Goal: Transaction & Acquisition: Obtain resource

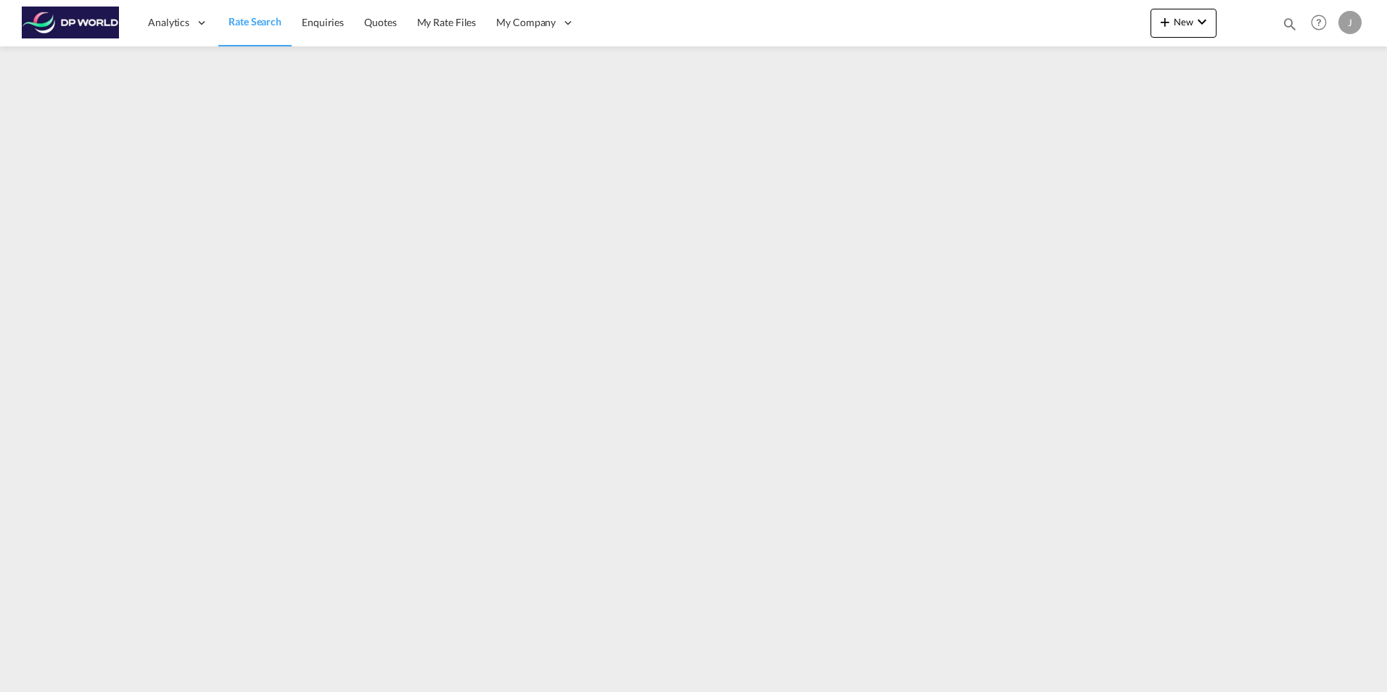
click at [263, 24] on span "Rate Search" at bounding box center [255, 21] width 53 height 12
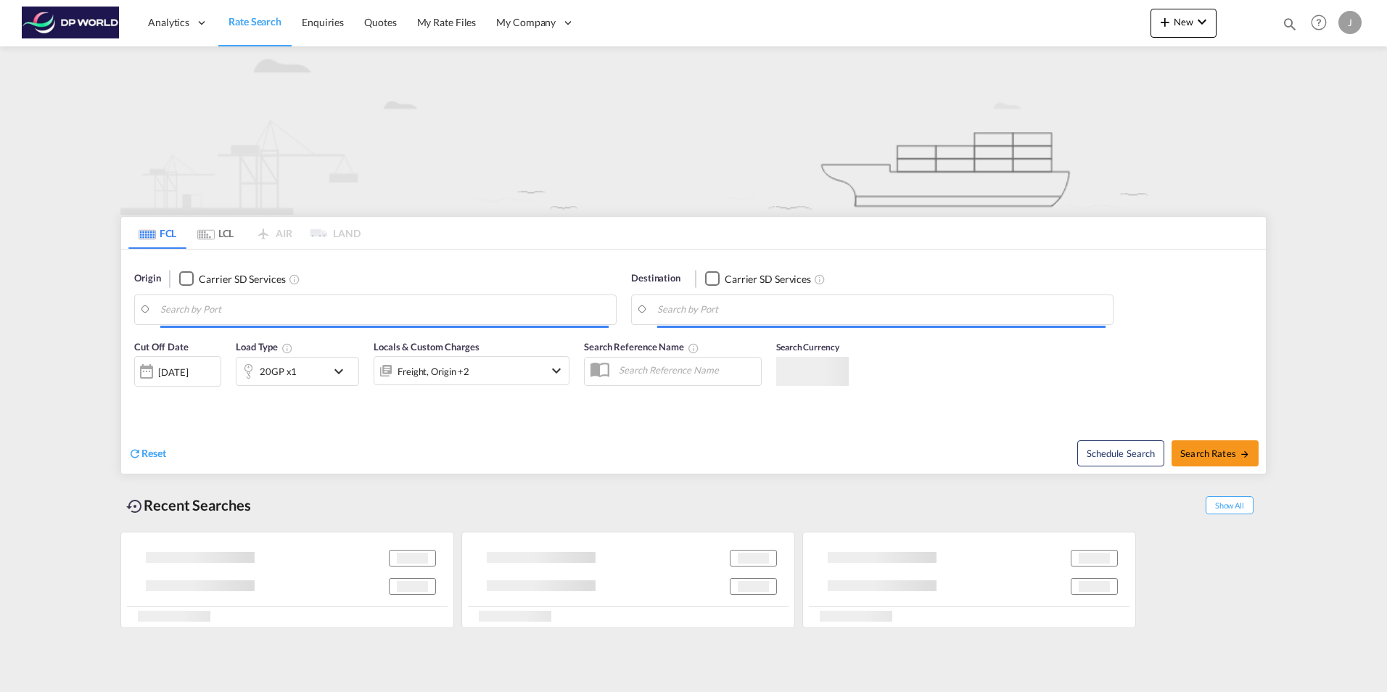
type input "[GEOGRAPHIC_DATA], [GEOGRAPHIC_DATA], USPHX"
type input "[GEOGRAPHIC_DATA], SGSIN"
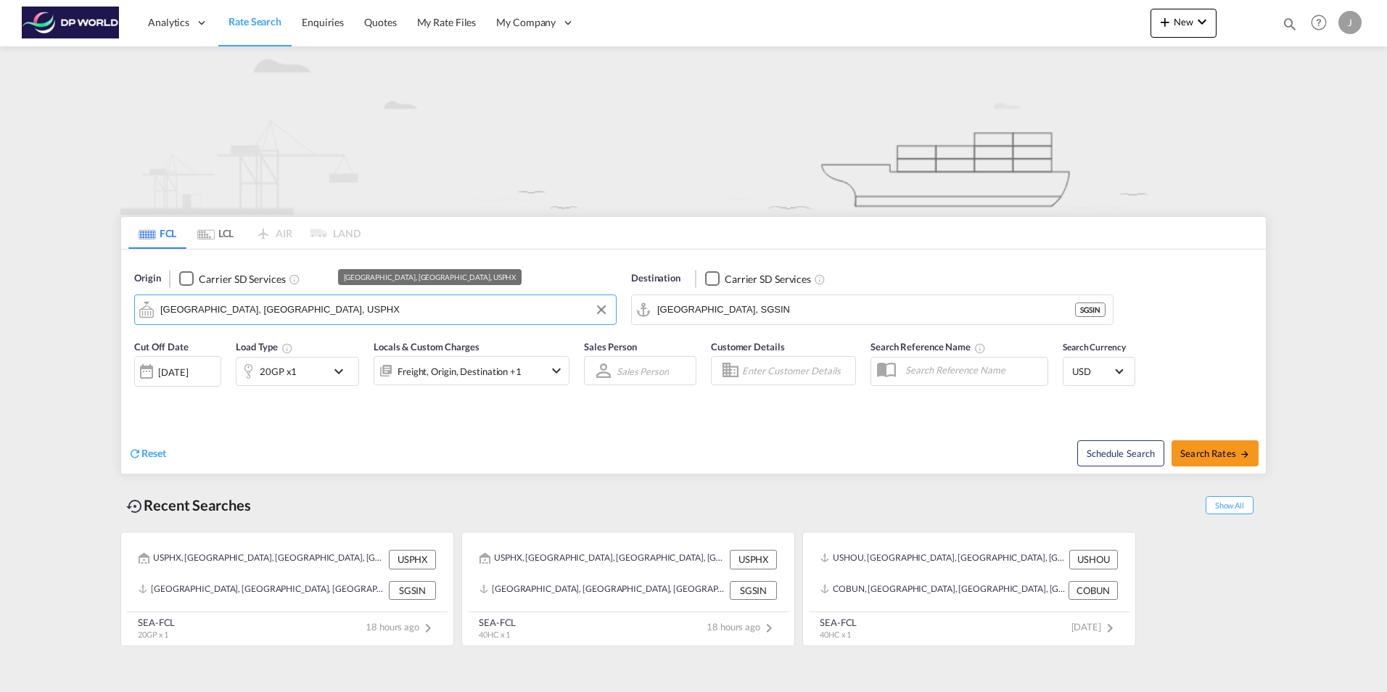
click at [264, 312] on input "[GEOGRAPHIC_DATA], [GEOGRAPHIC_DATA], USPHX" at bounding box center [384, 310] width 448 height 22
click at [604, 309] on button "Clear Input" at bounding box center [602, 310] width 22 height 22
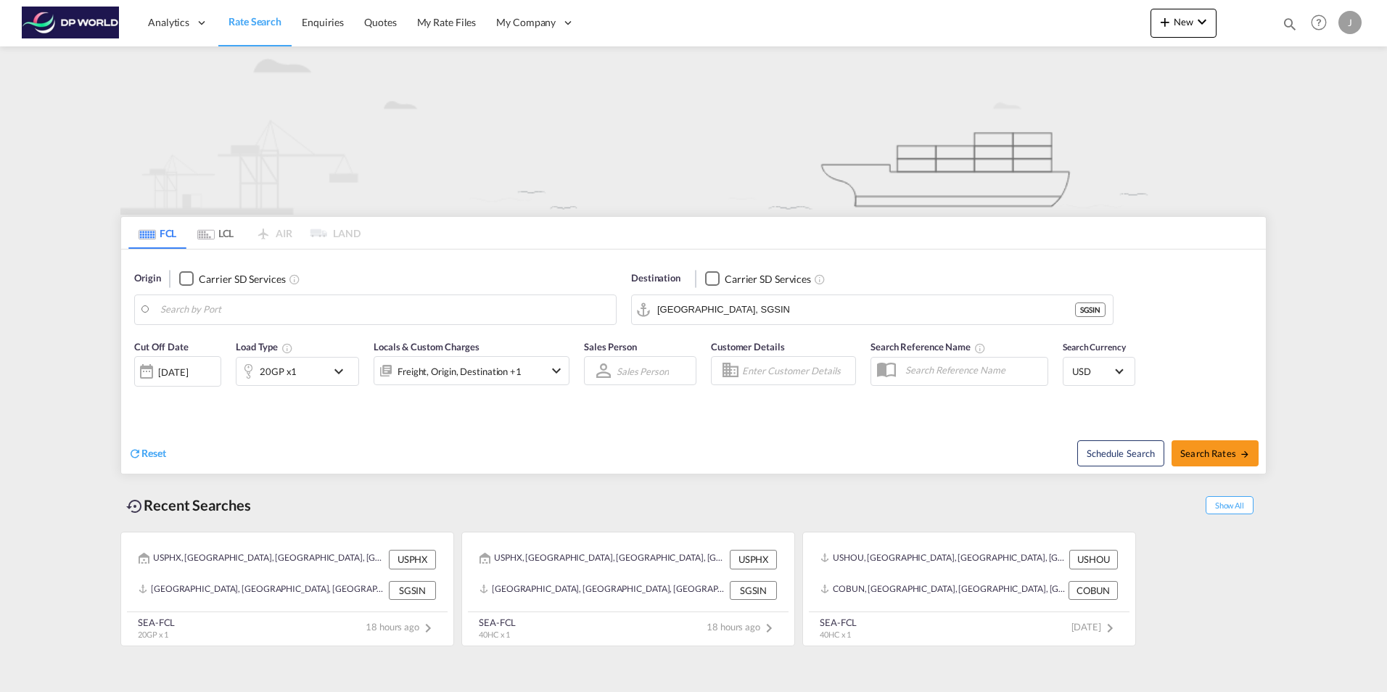
click at [288, 312] on body "Analytics Dashboard Rate Search Enquiries Quotes My Rate Files My Company" at bounding box center [693, 346] width 1387 height 692
click at [208, 311] on body "Analytics Dashboard Rate Search Enquiries Quotes My Rate Files My Company" at bounding box center [693, 346] width 1387 height 692
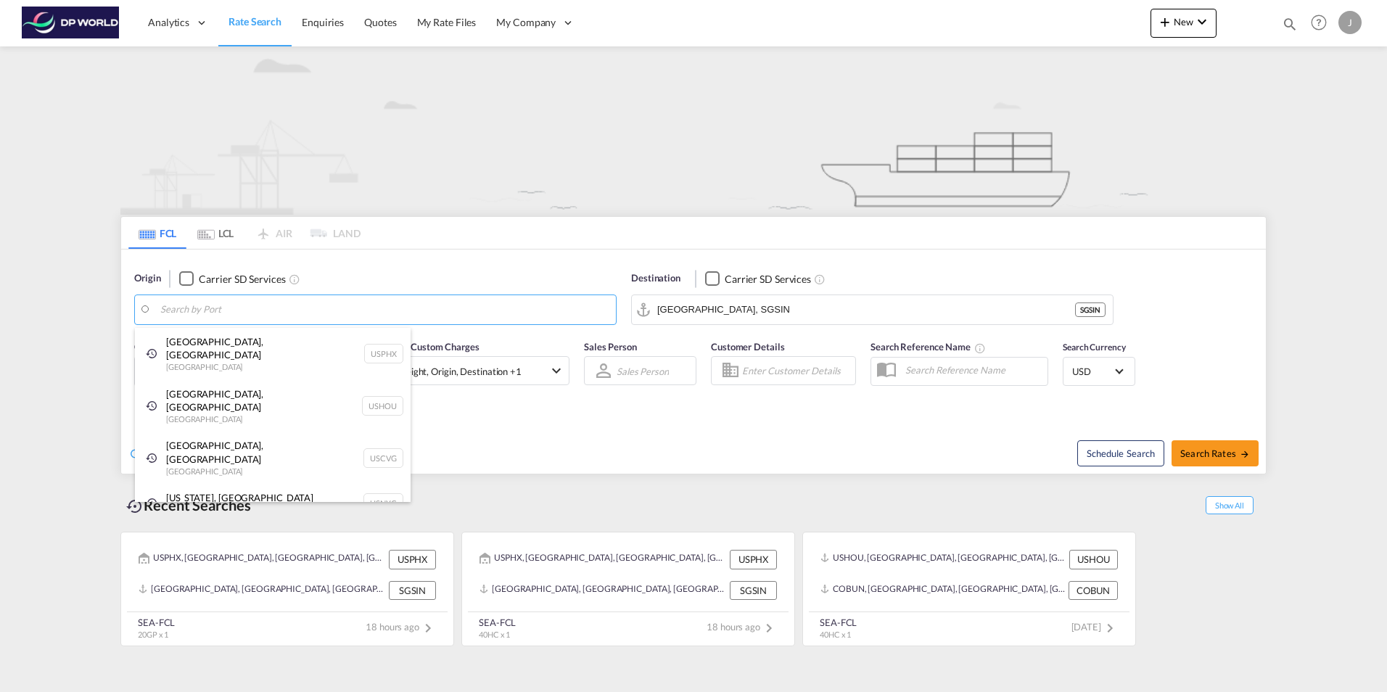
paste input "[GEOGRAPHIC_DATA]"
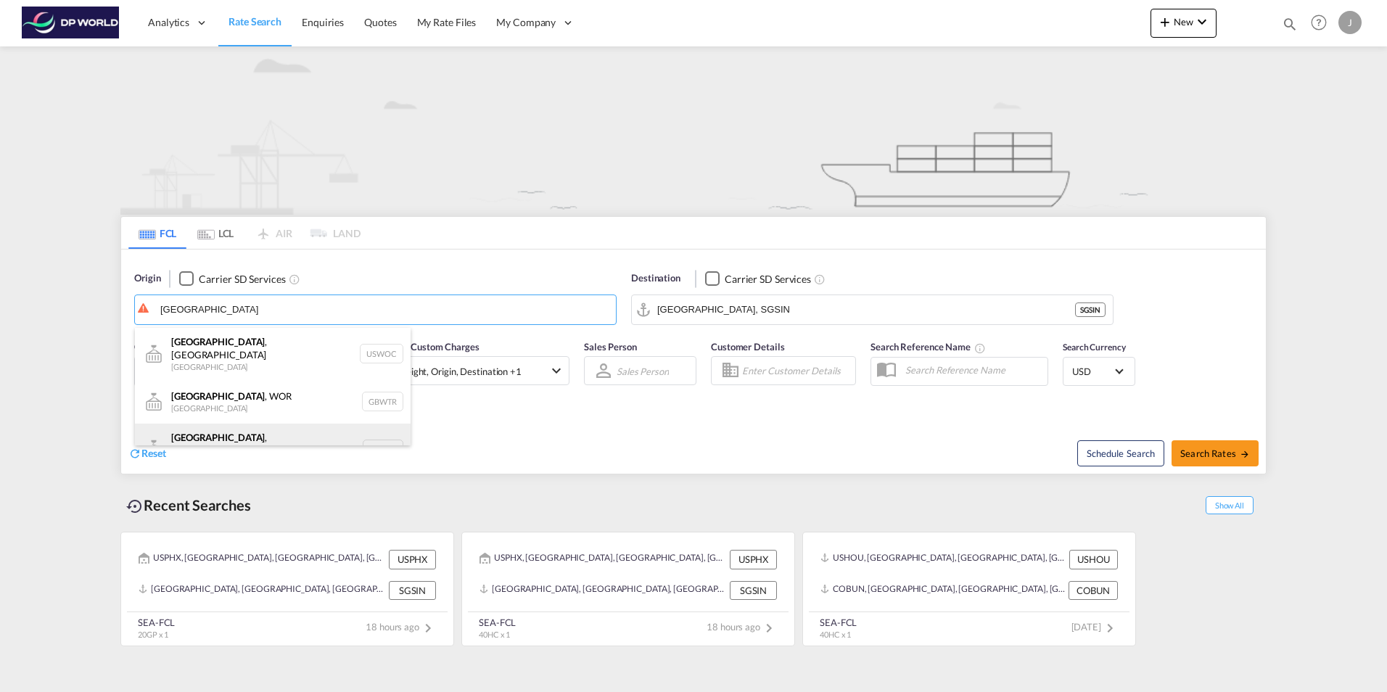
click at [239, 436] on div "[GEOGRAPHIC_DATA] , [GEOGRAPHIC_DATA] [GEOGRAPHIC_DATA] USORH" at bounding box center [273, 450] width 276 height 52
type input "[GEOGRAPHIC_DATA], [GEOGRAPHIC_DATA], USORH"
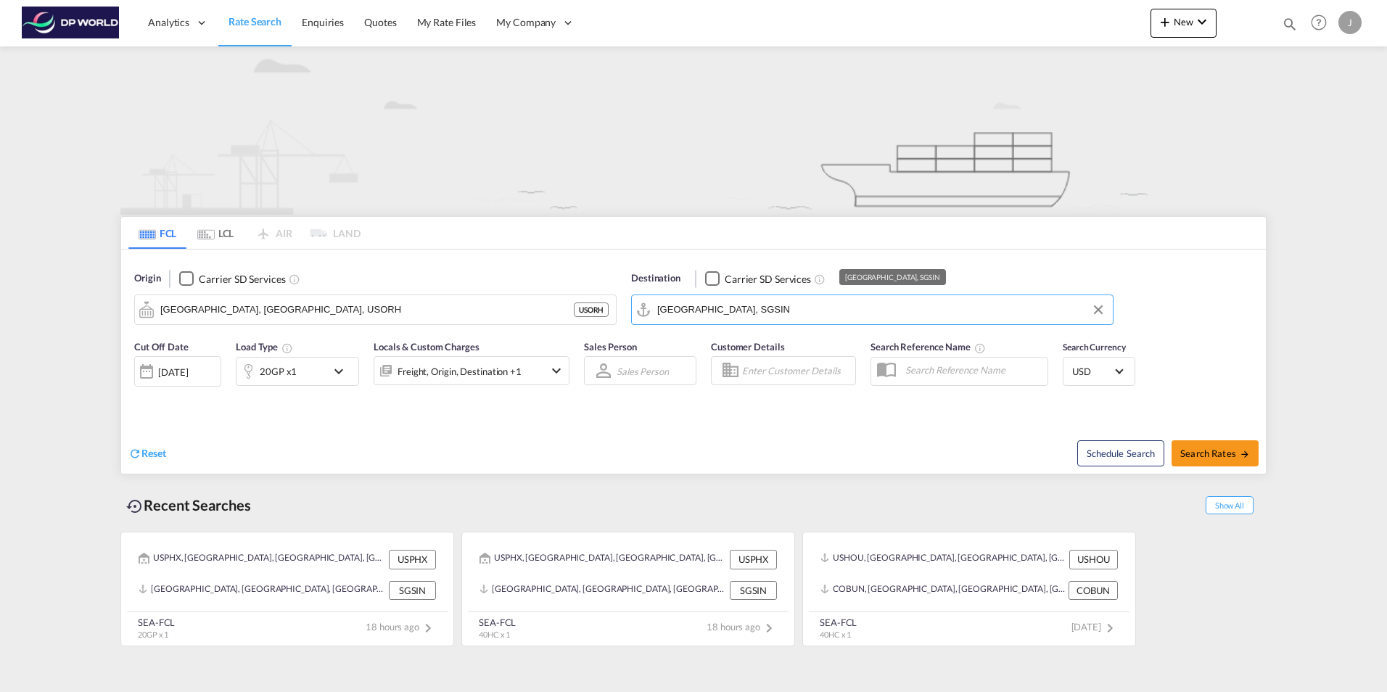
click at [736, 309] on input "[GEOGRAPHIC_DATA], SGSIN" at bounding box center [881, 310] width 448 height 22
drag, startPoint x: 736, startPoint y: 309, endPoint x: 707, endPoint y: 308, distance: 29.0
click at [707, 308] on input "[GEOGRAPHIC_DATA], SGSIN" at bounding box center [881, 310] width 448 height 22
click at [760, 316] on input "[GEOGRAPHIC_DATA], SGSIN" at bounding box center [881, 310] width 448 height 22
drag, startPoint x: 758, startPoint y: 314, endPoint x: 594, endPoint y: 280, distance: 167.5
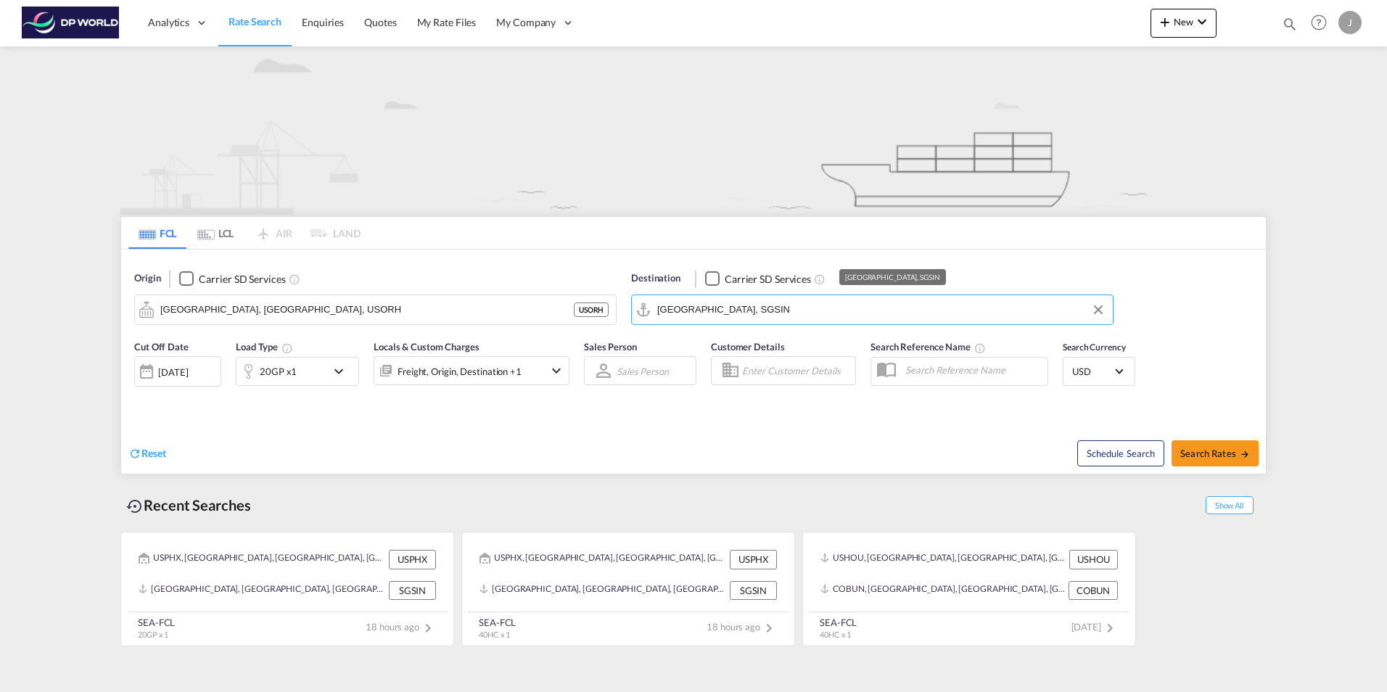
click at [594, 280] on div "Origin Carrier SD Services [GEOGRAPHIC_DATA], [GEOGRAPHIC_DATA], USORH USORH De…" at bounding box center [693, 291] width 1145 height 83
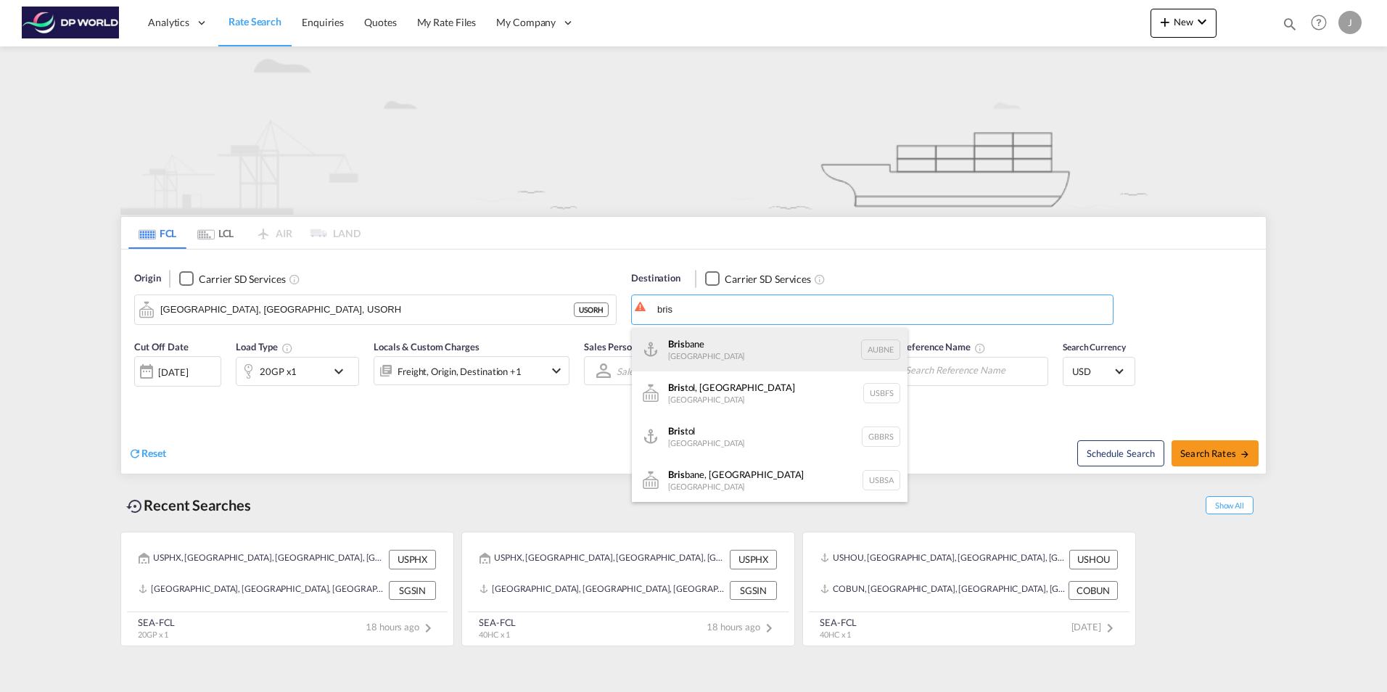
click at [718, 357] on div "Bris bane [GEOGRAPHIC_DATA] AUBNE" at bounding box center [770, 350] width 276 height 44
type input "[GEOGRAPHIC_DATA], AUBNE"
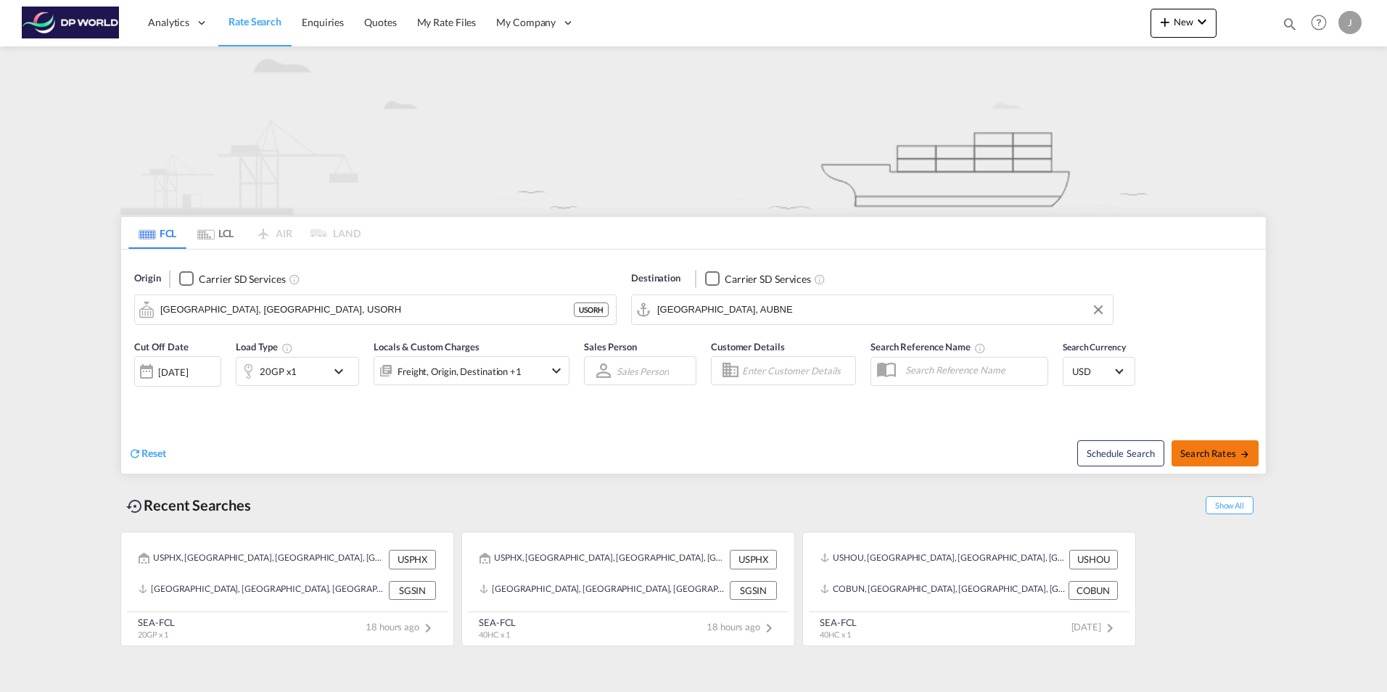
click at [1212, 449] on span "Search Rates" at bounding box center [1216, 454] width 70 height 12
type input "USORH to AUBNE / [DATE]"
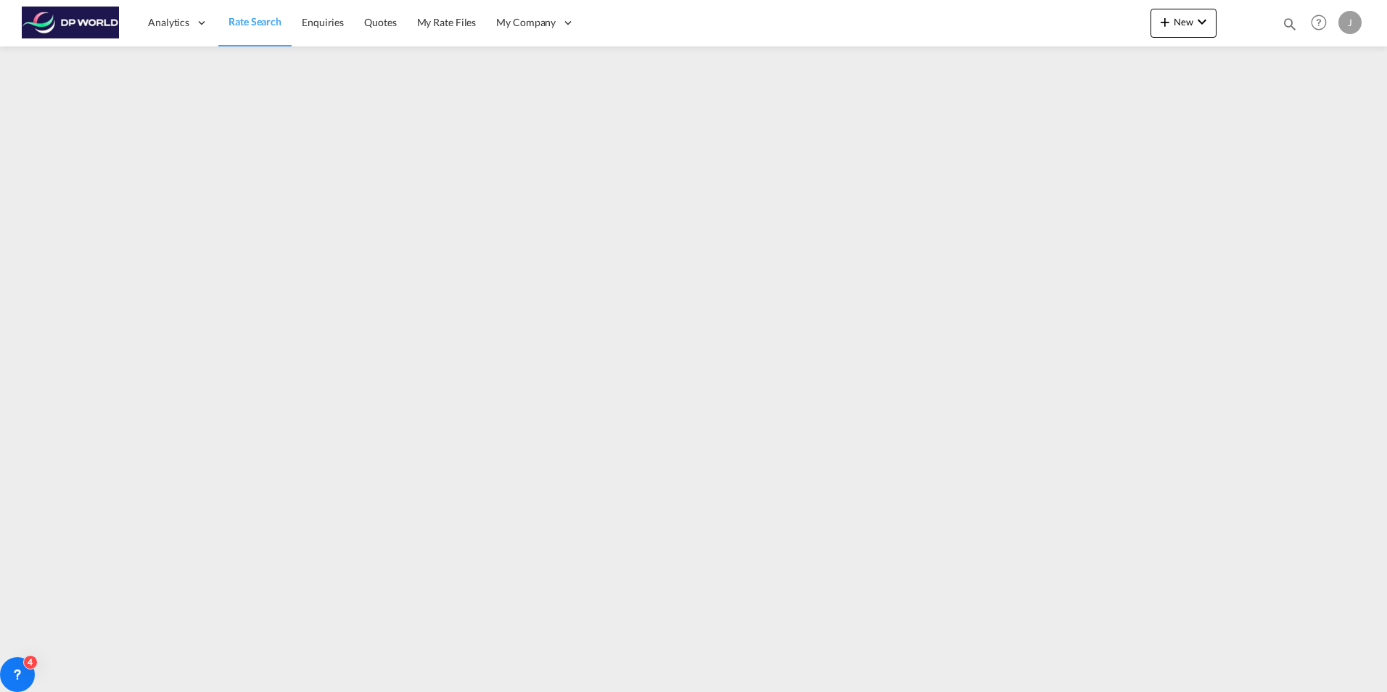
click at [248, 19] on span "Rate Search" at bounding box center [255, 21] width 53 height 12
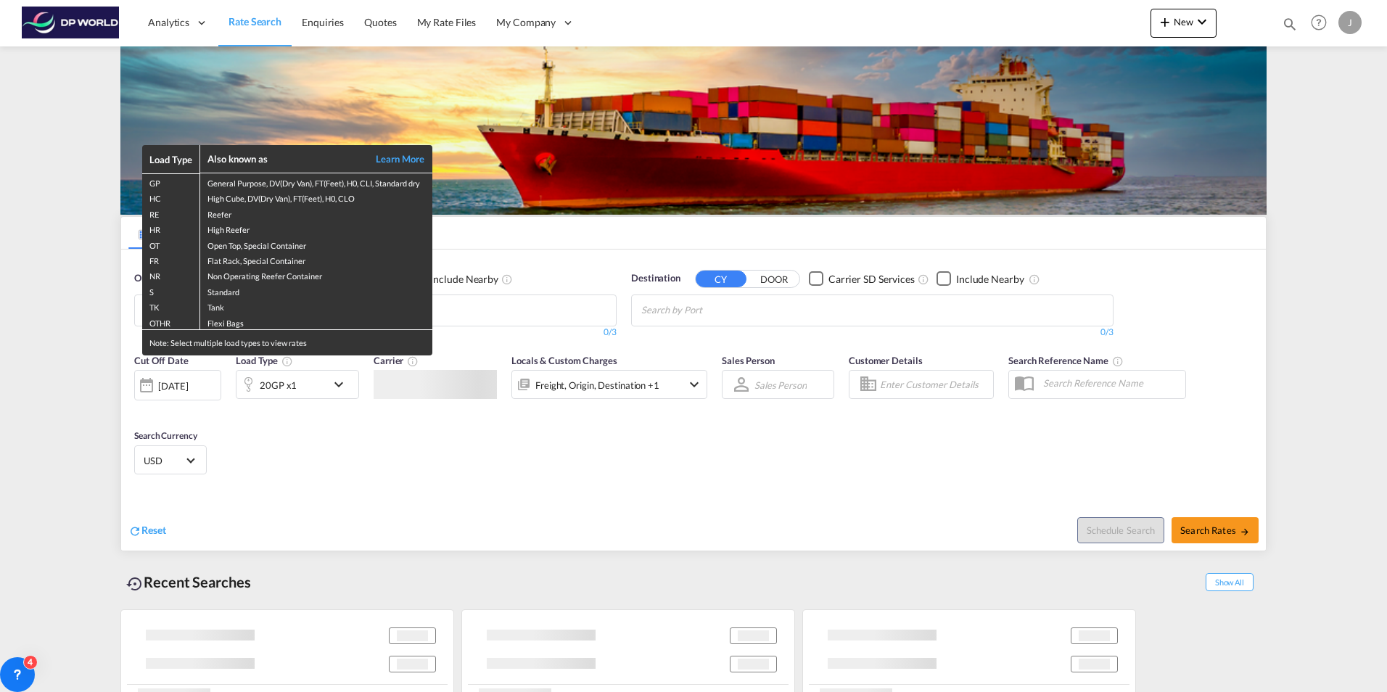
click at [309, 385] on div "Load Type Also known as Learn More GP General Purpose, DV(Dry Van), FT(Feet), H…" at bounding box center [693, 346] width 1387 height 692
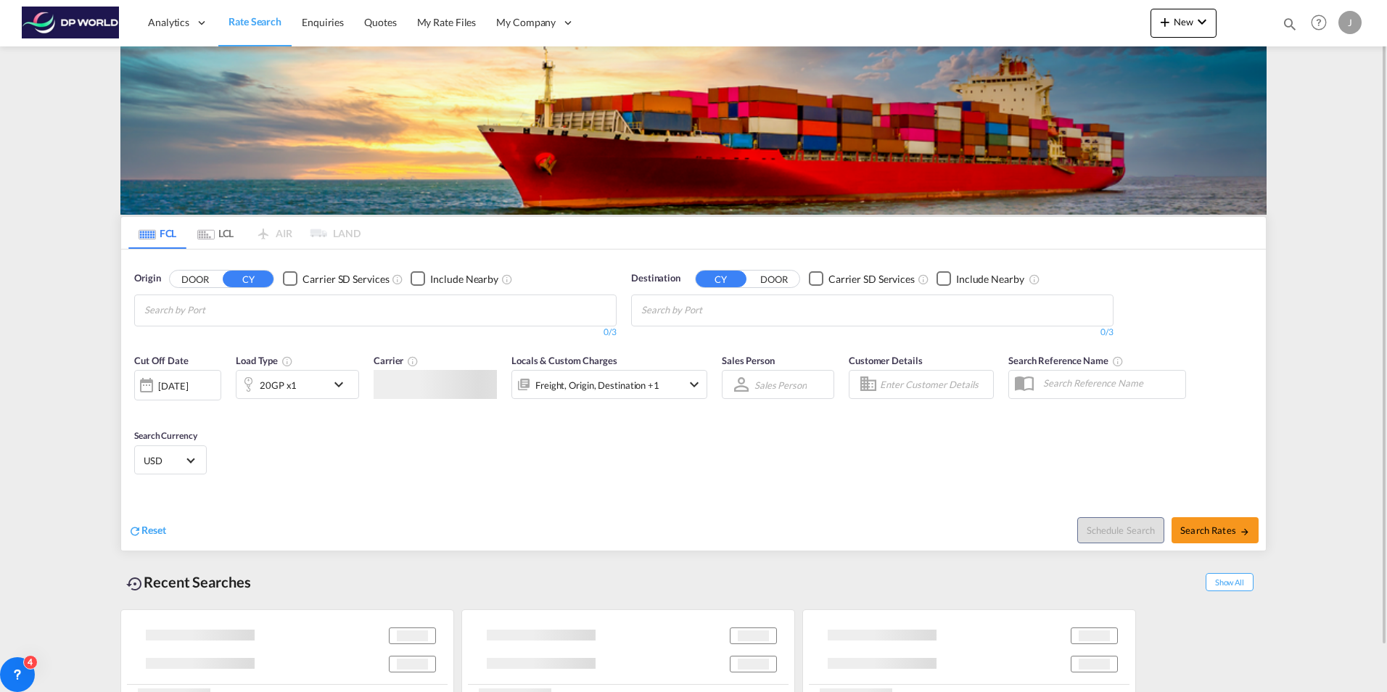
click at [311, 387] on div "20GP x1" at bounding box center [282, 384] width 90 height 29
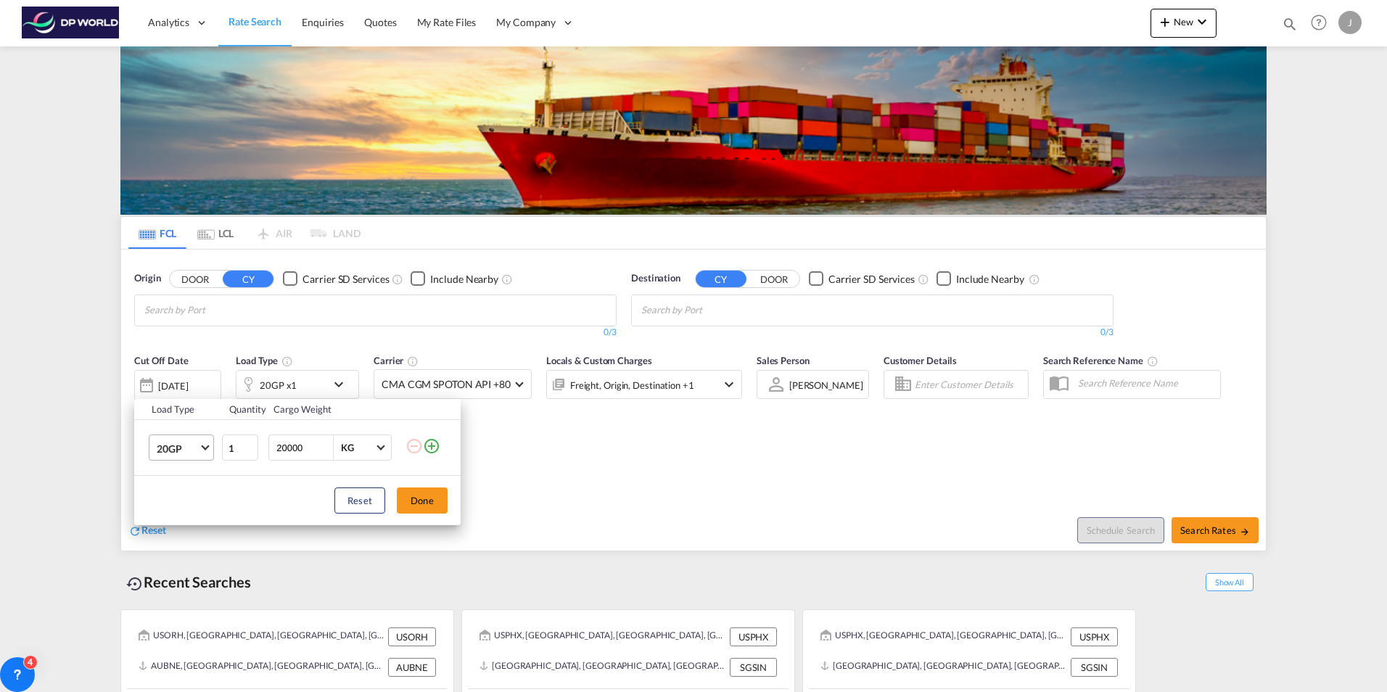
click at [206, 450] on md-select-value "20GP" at bounding box center [184, 447] width 58 height 25
click at [183, 483] on md-option "40GP" at bounding box center [194, 483] width 99 height 35
click at [414, 496] on button "Done" at bounding box center [422, 501] width 51 height 26
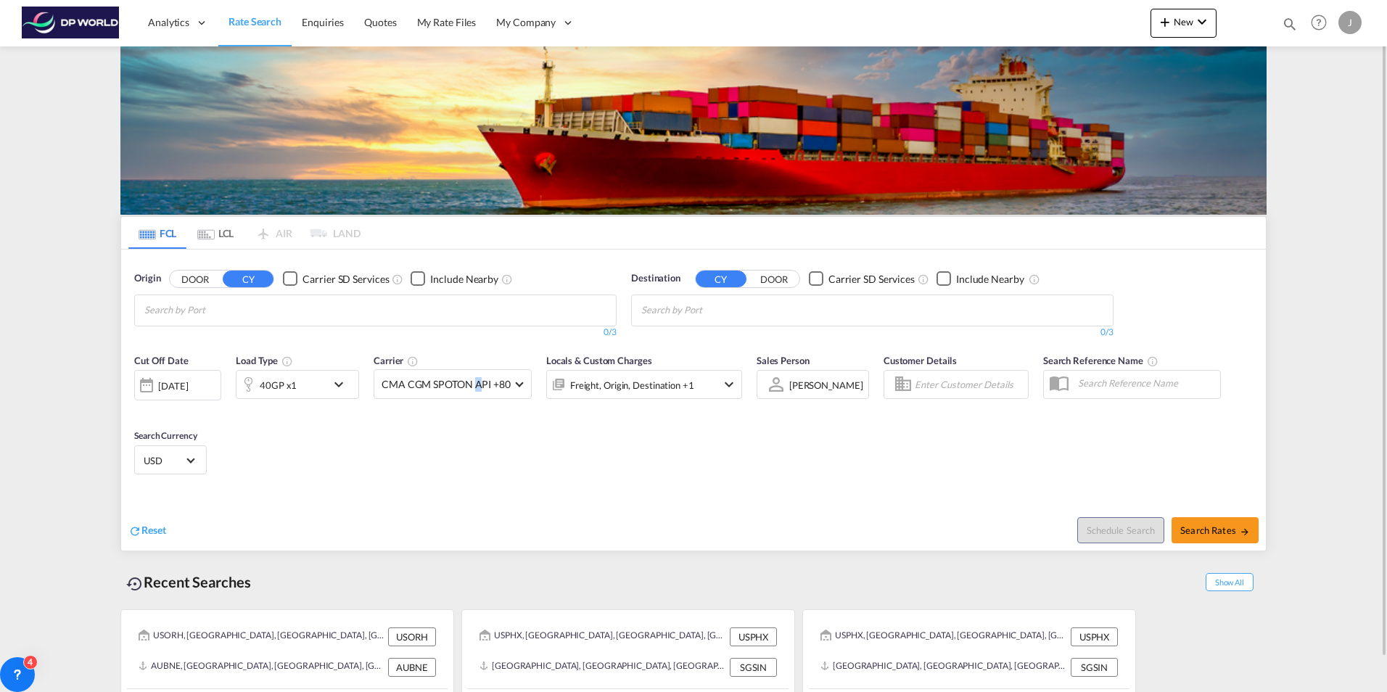
click at [480, 477] on div "Cut Off Date [DATE] [DATE] Load Type 40GP x1 Carrier CMA CGM SPOTON API +80 Onl…" at bounding box center [693, 417] width 1145 height 142
click at [227, 315] on input "Chips input." at bounding box center [213, 310] width 138 height 23
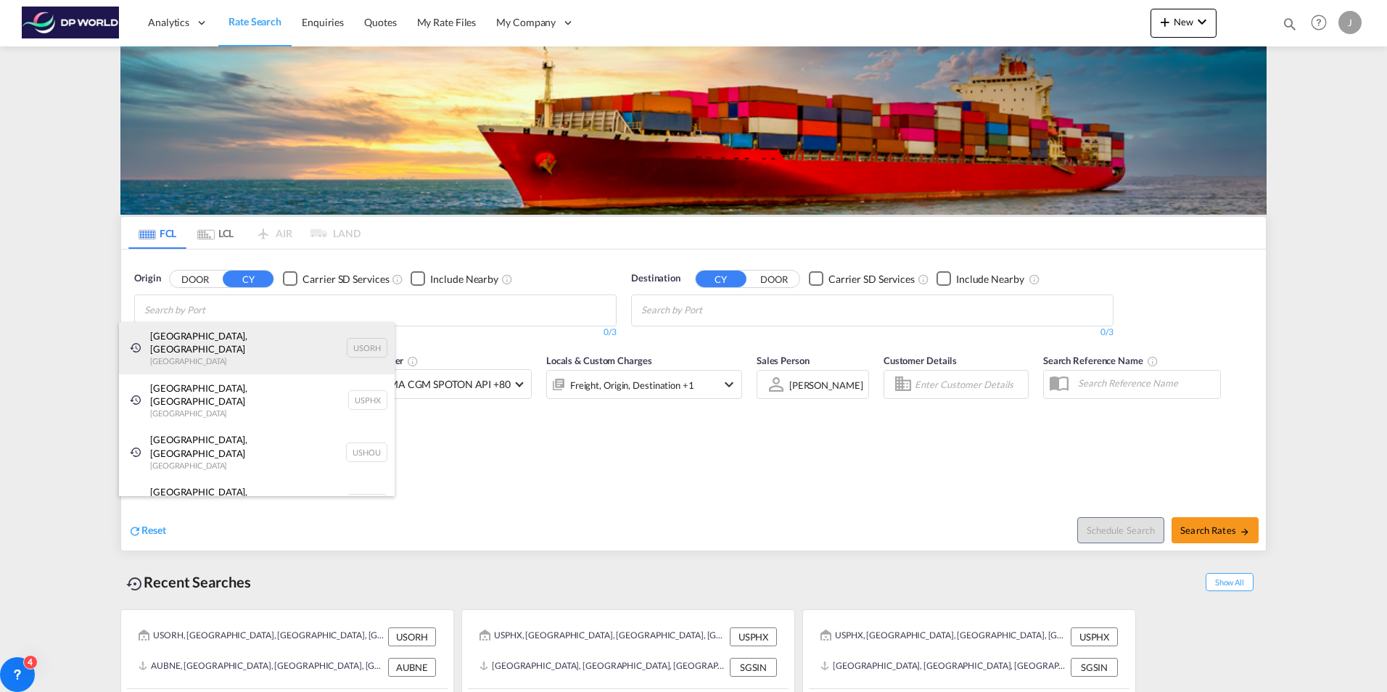
click at [206, 343] on div "[GEOGRAPHIC_DATA], [GEOGRAPHIC_DATA] [GEOGRAPHIC_DATA] USORH" at bounding box center [257, 348] width 276 height 52
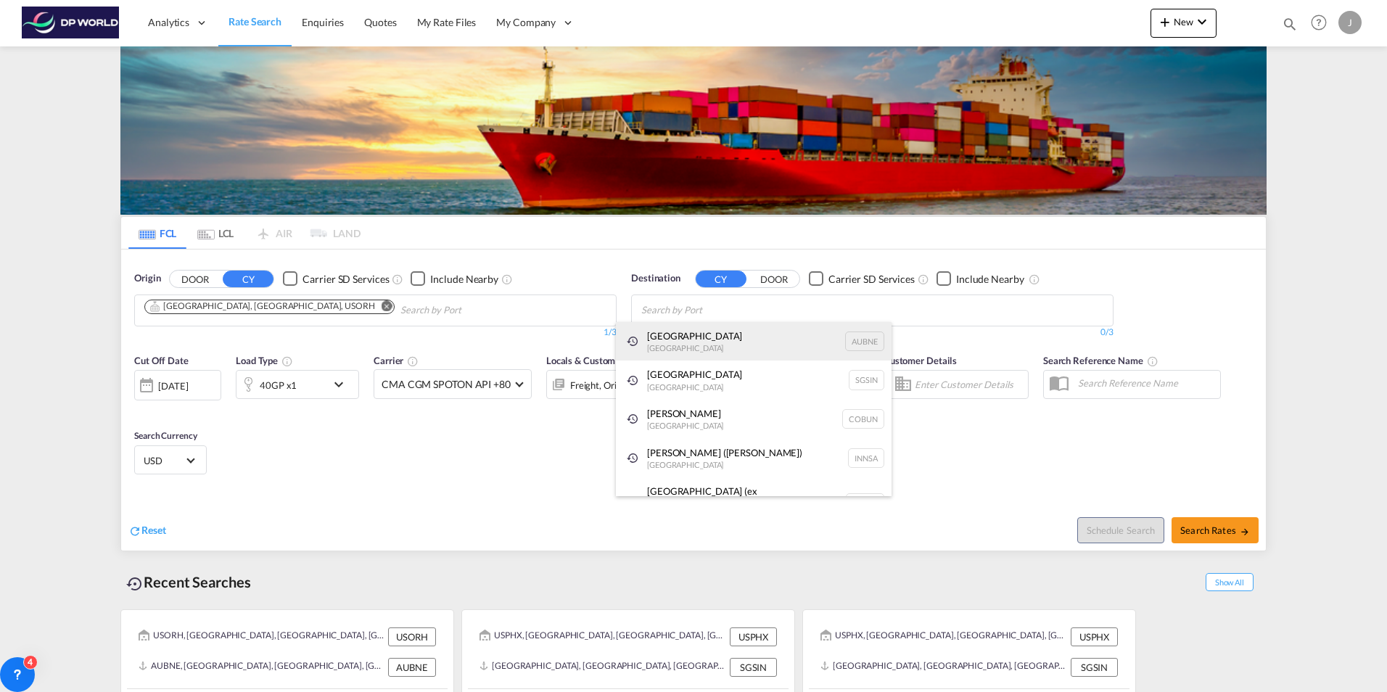
click at [713, 343] on div "[GEOGRAPHIC_DATA] [GEOGRAPHIC_DATA] AUBNE" at bounding box center [754, 341] width 276 height 39
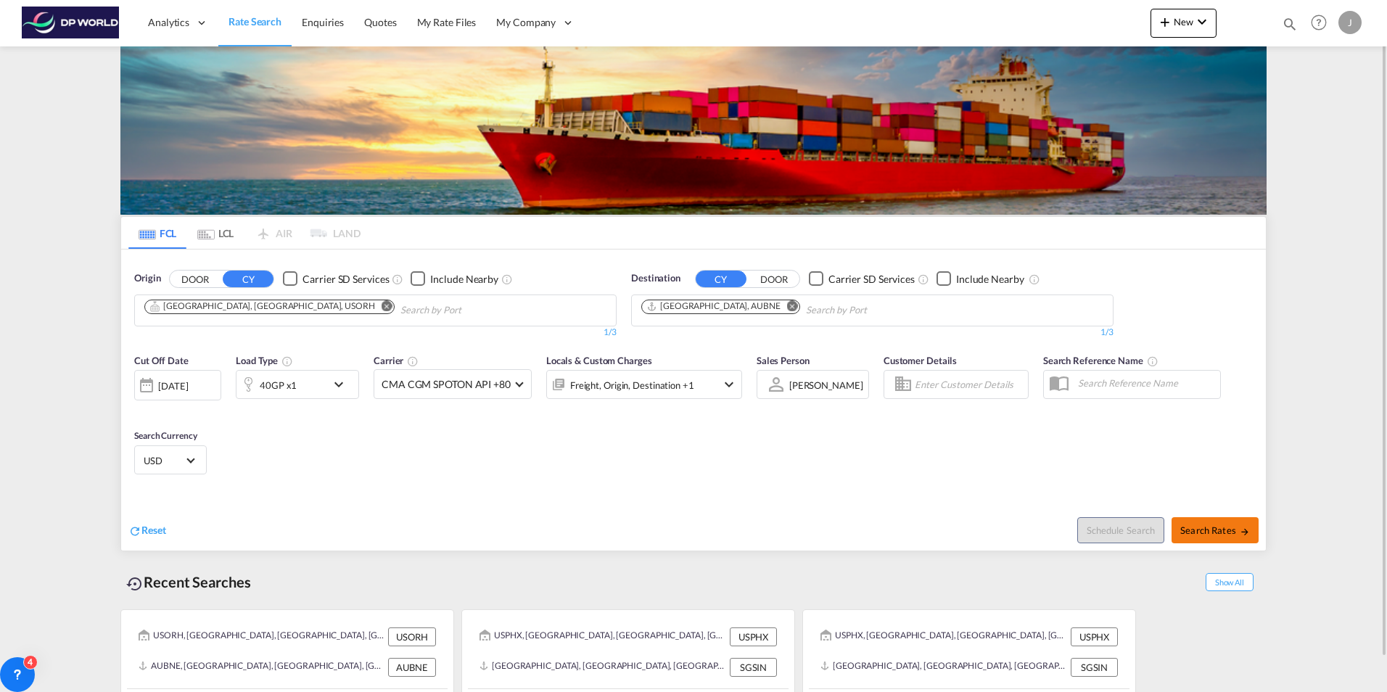
click at [1200, 533] on span "Search Rates" at bounding box center [1216, 531] width 70 height 12
type input "USORH to AUBNE / [DATE]"
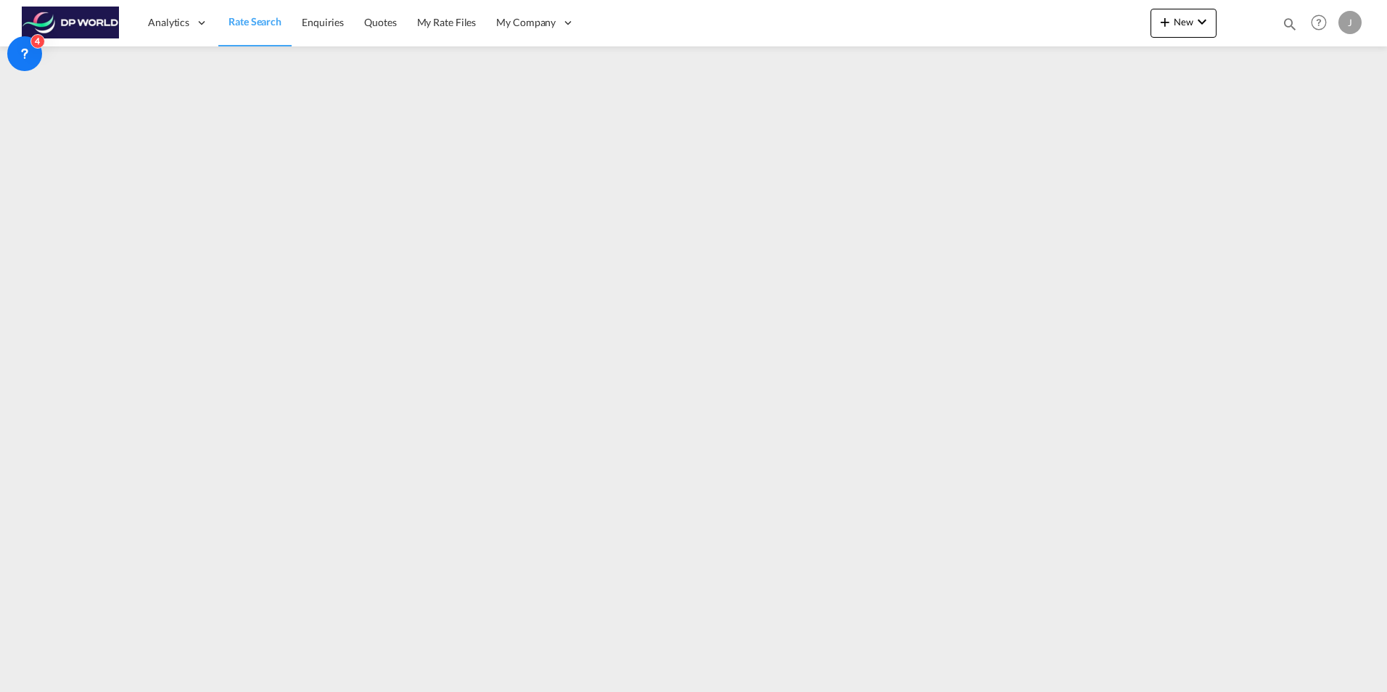
click at [250, 13] on link "Rate Search" at bounding box center [254, 22] width 73 height 47
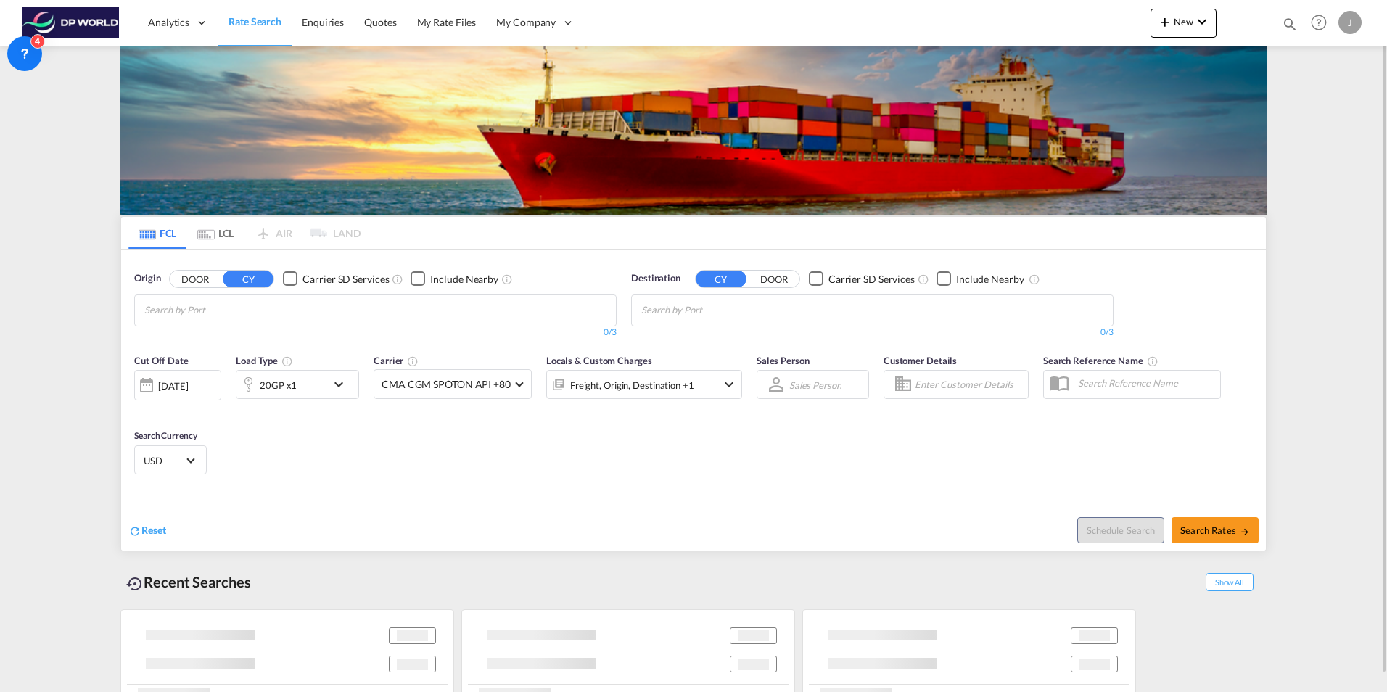
click at [188, 392] on div "[DATE]" at bounding box center [173, 386] width 30 height 13
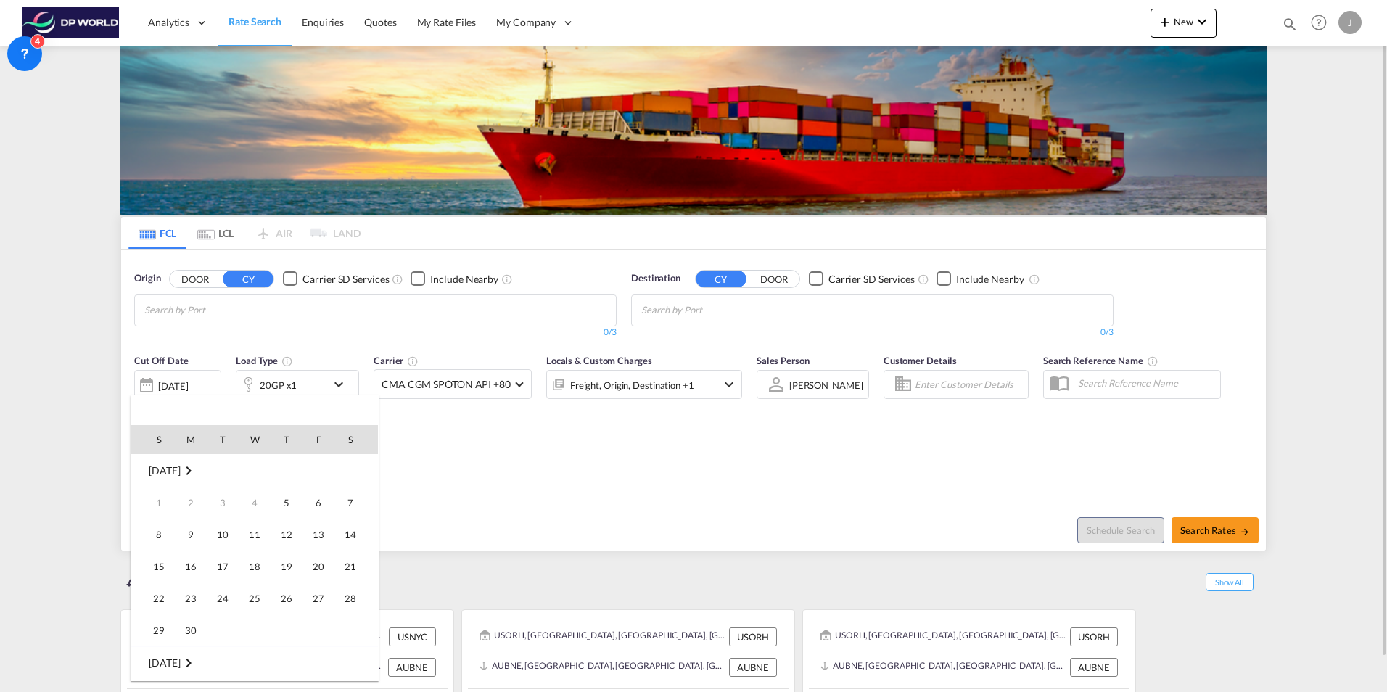
scroll to position [577, 0]
click at [285, 499] on span "4" at bounding box center [286, 502] width 29 height 29
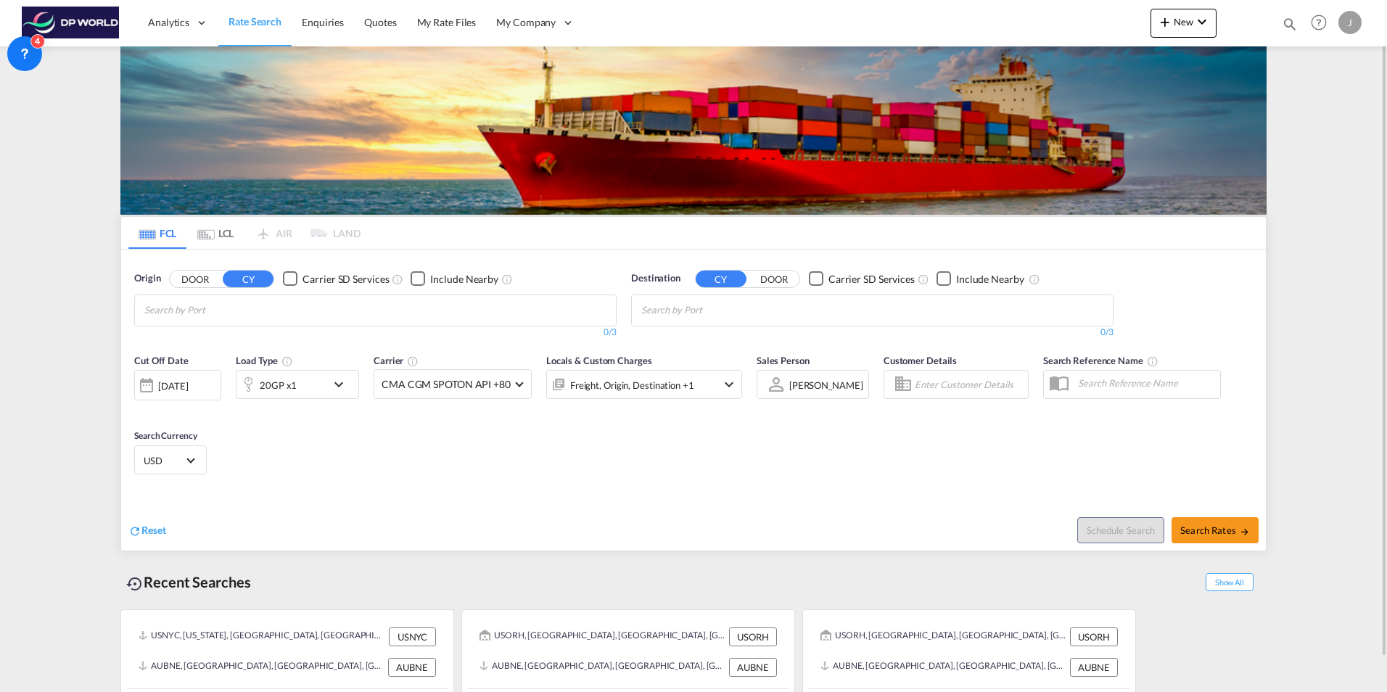
drag, startPoint x: 338, startPoint y: 439, endPoint x: 329, endPoint y: 389, distance: 50.8
click at [338, 438] on div "Cut Off Date [DATE] [DATE] Load Type 20GP x1 Carrier CMA CGM SPOTON API +80 Onl…" at bounding box center [693, 417] width 1145 height 142
click at [329, 388] on div "20GP x1" at bounding box center [297, 384] width 123 height 29
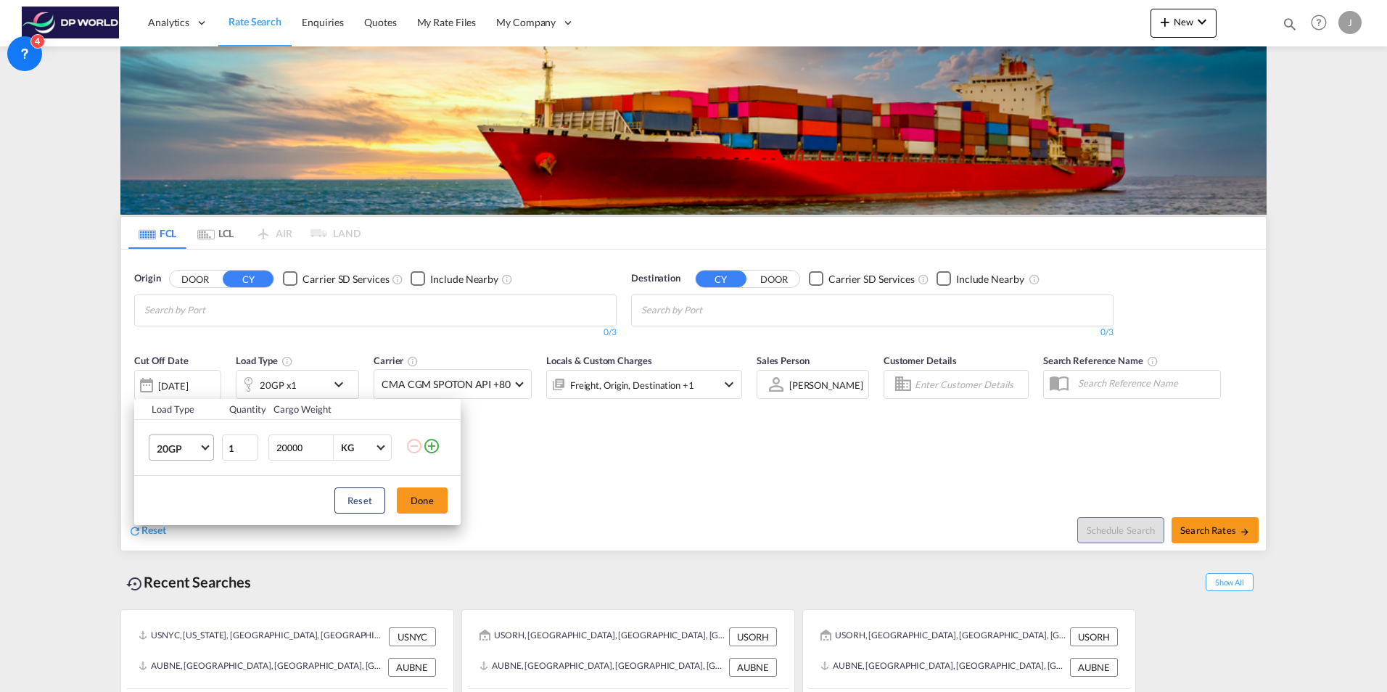
click at [202, 450] on md-select-value "20GP" at bounding box center [184, 447] width 58 height 25
click at [202, 513] on md-option "40HC" at bounding box center [194, 518] width 99 height 35
click at [419, 504] on button "Done" at bounding box center [422, 501] width 51 height 26
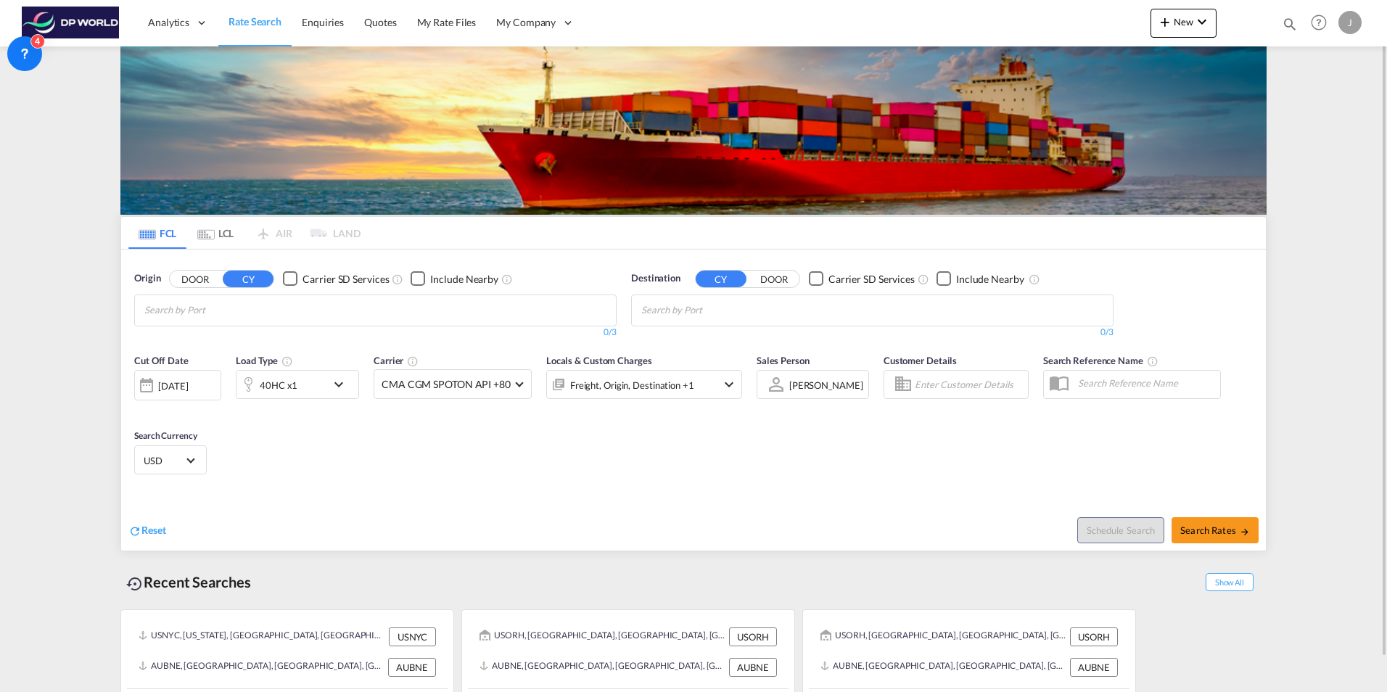
click at [462, 464] on div "Cut Off Date [DATE] [DATE] Load Type 40HC x1 Carrier CMA CGM SPOTON API +80 Onl…" at bounding box center [693, 417] width 1145 height 142
click at [716, 384] on div "Freight, Origin, Destination +1" at bounding box center [644, 384] width 196 height 29
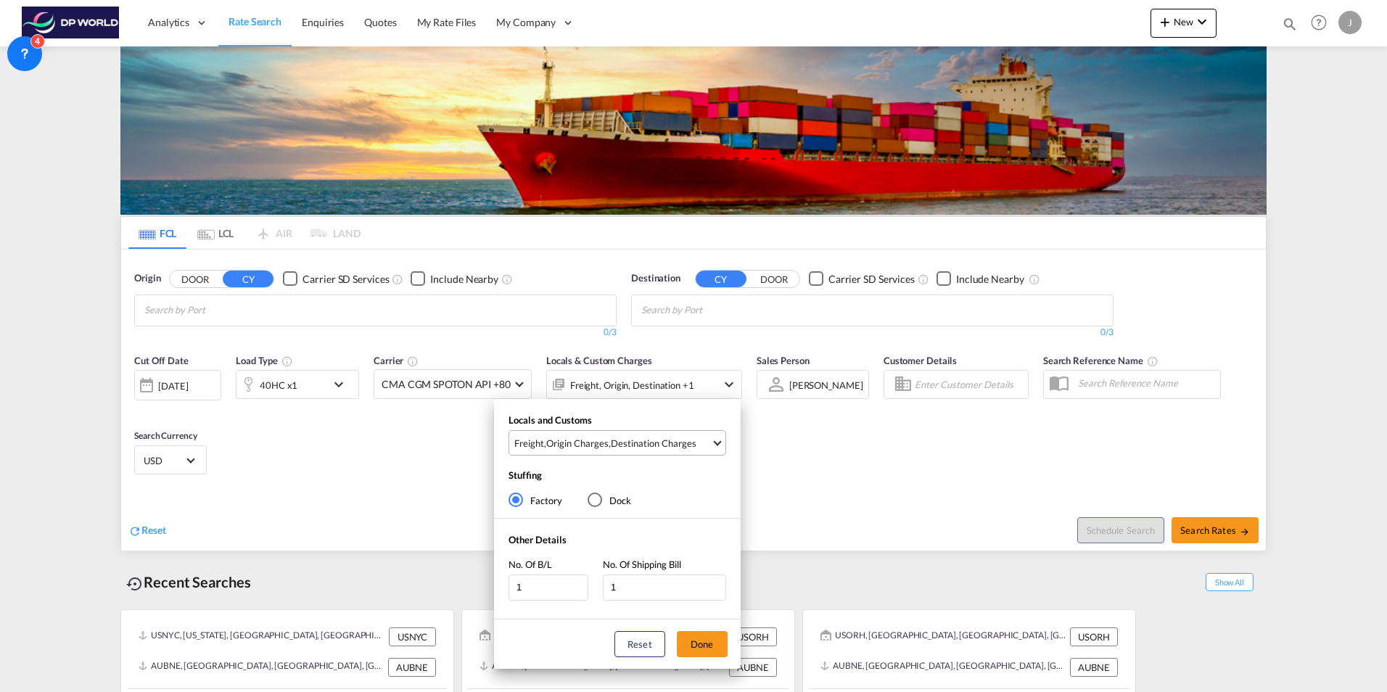
click at [711, 442] on md-select-value "Freight , Origin Charges , Destination Charges" at bounding box center [619, 443] width 213 height 24
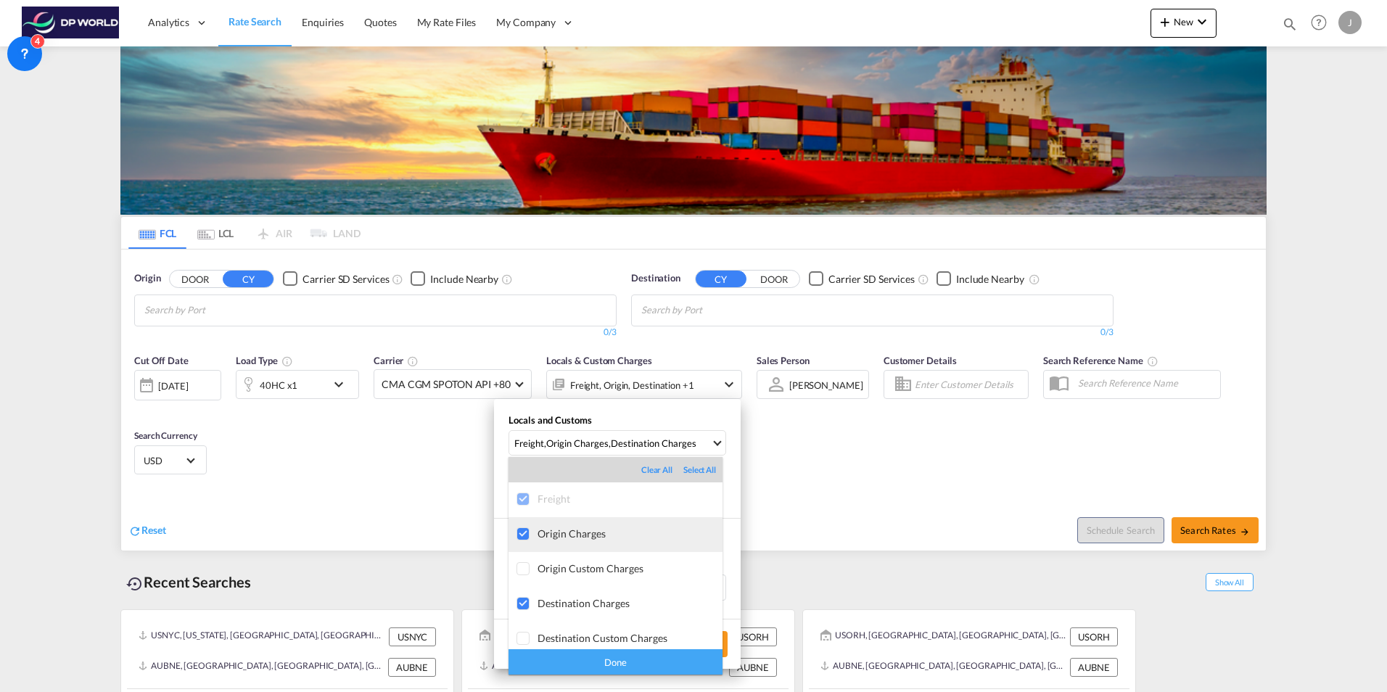
click at [579, 539] on div "Origin Charges" at bounding box center [630, 534] width 185 height 12
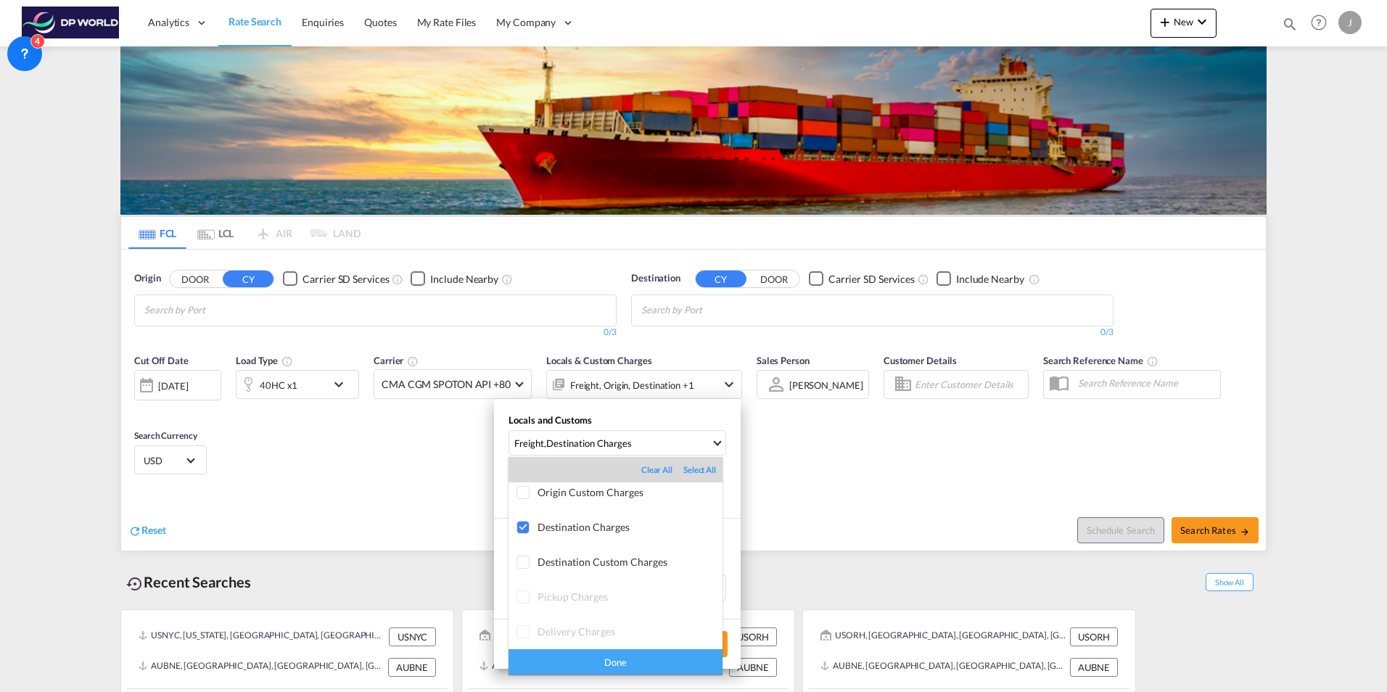
scroll to position [77, 0]
click at [622, 661] on div "Done" at bounding box center [616, 661] width 214 height 25
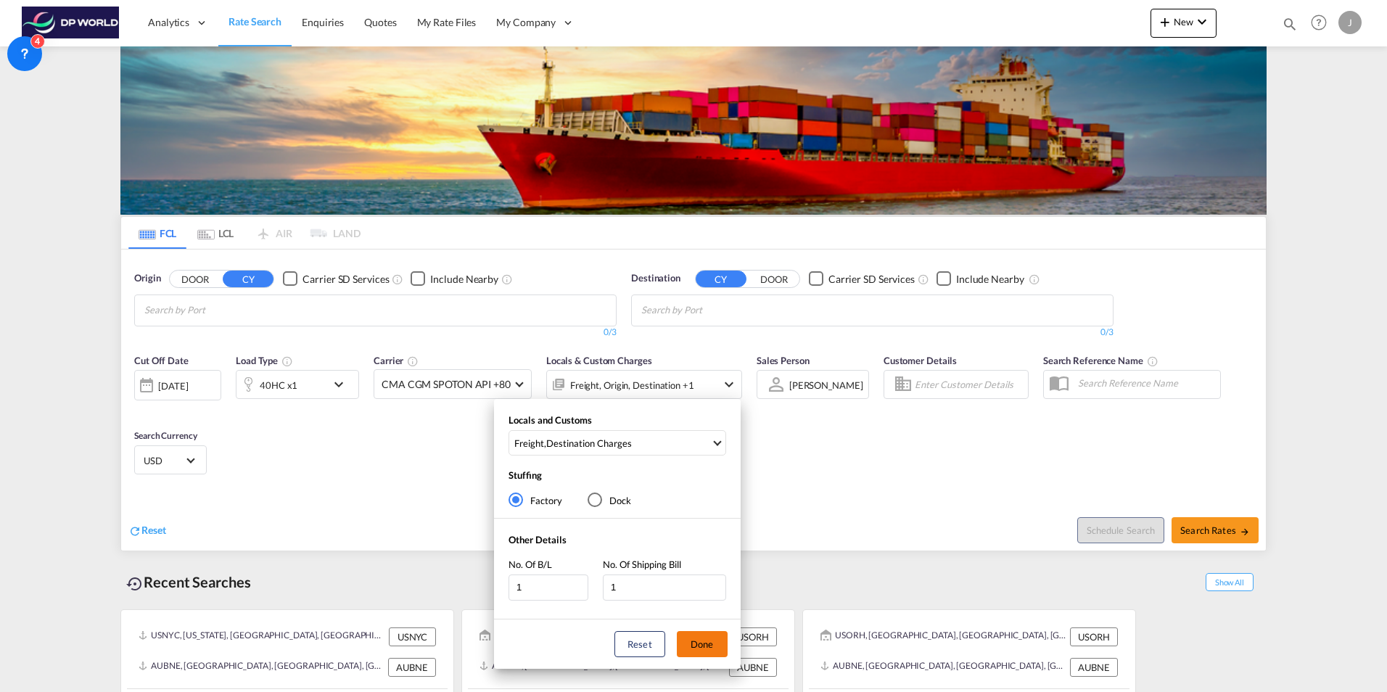
click at [699, 646] on button "Done" at bounding box center [702, 644] width 51 height 26
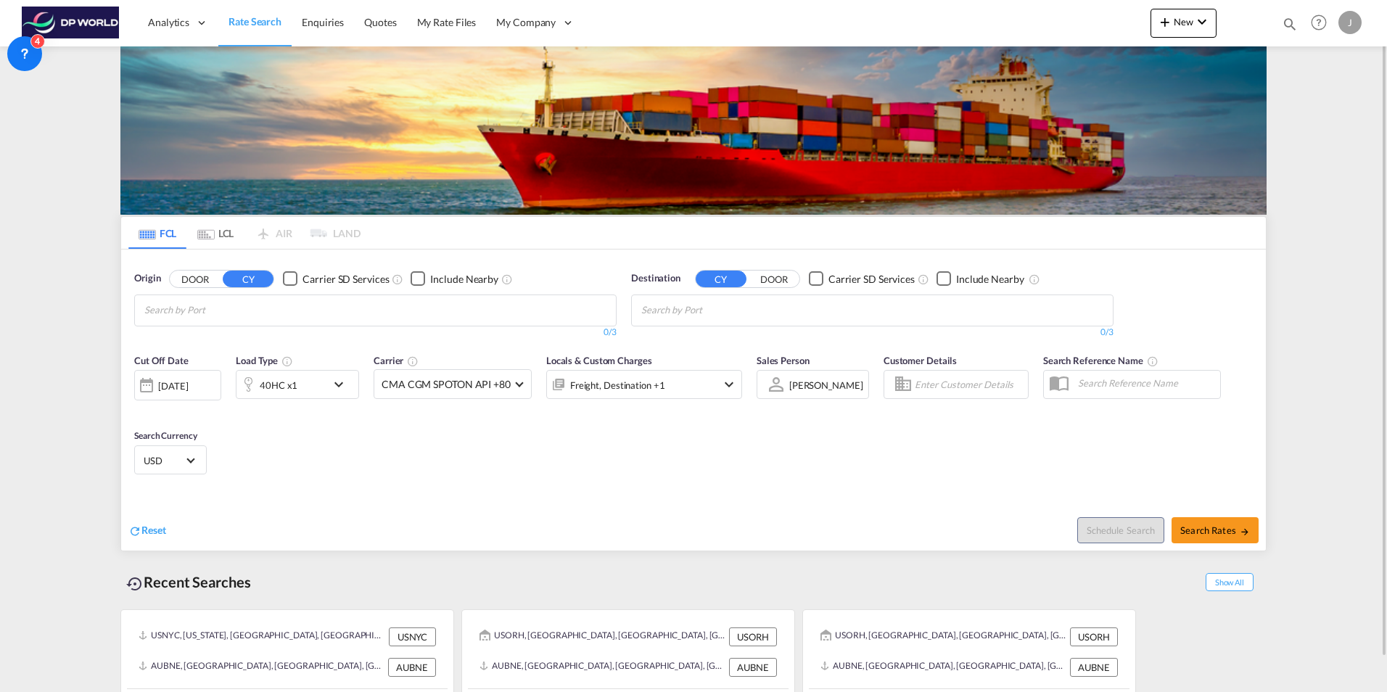
click at [316, 309] on md-chips at bounding box center [375, 310] width 481 height 30
type input "los ang"
click at [239, 348] on div "Los Ang eles, CA United States USLAX" at bounding box center [257, 344] width 276 height 44
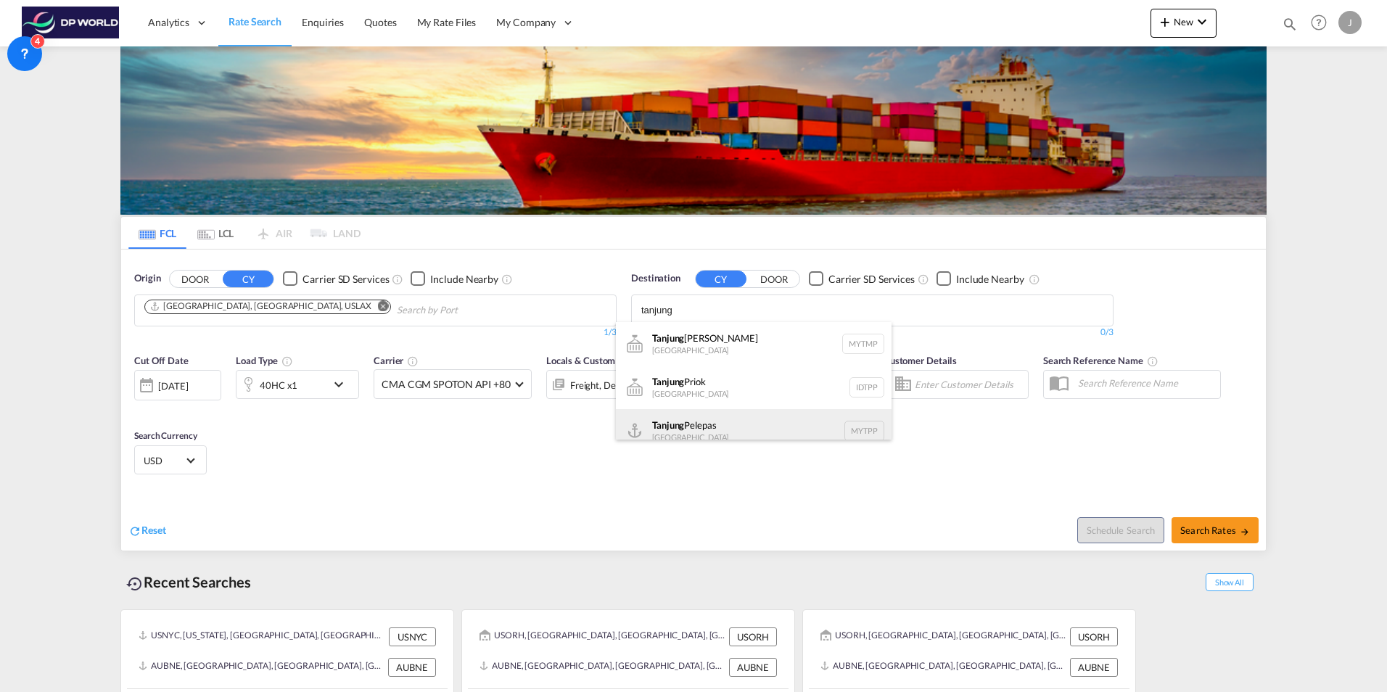
type input "tanjung"
click at [678, 418] on div "Tanjung Pelepas [GEOGRAPHIC_DATA] MYTPP" at bounding box center [754, 431] width 276 height 44
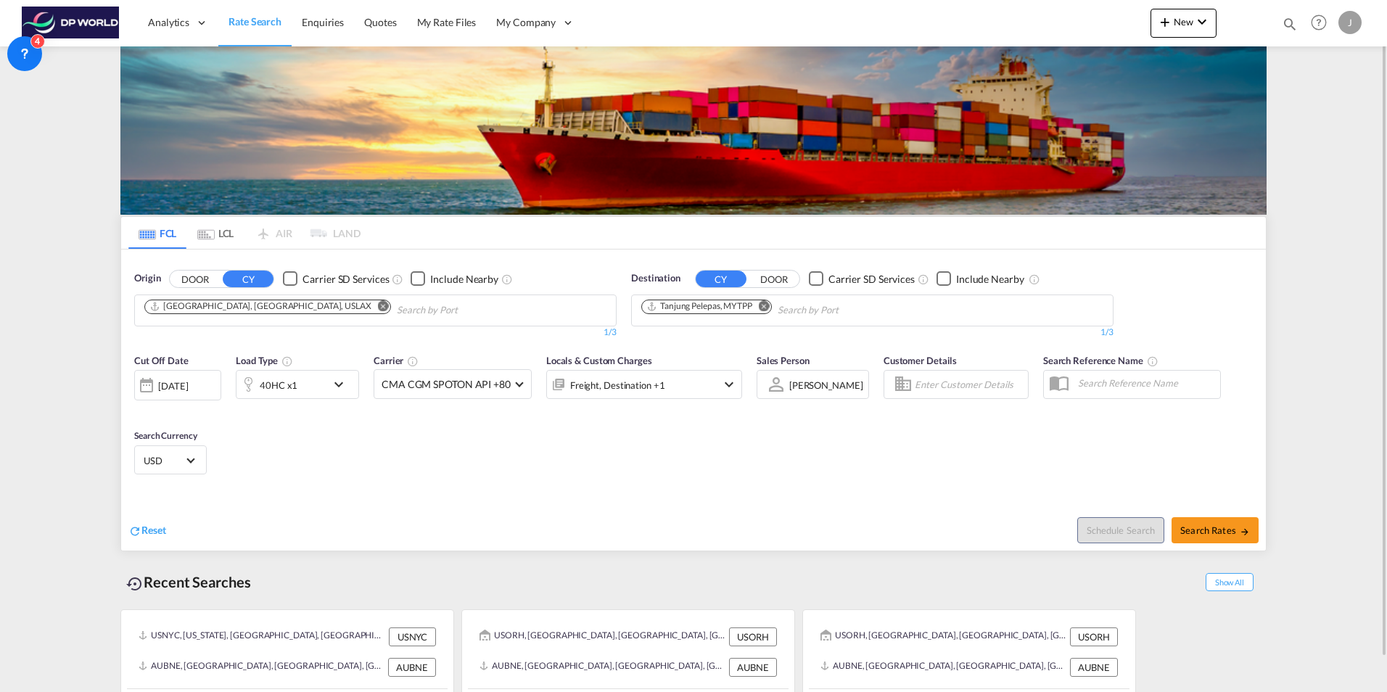
click at [845, 383] on div "[PERSON_NAME] Select Sales Person [PERSON_NAME] [PERSON_NAME] [PERSON_NAME] [PE…" at bounding box center [813, 384] width 112 height 29
click at [831, 384] on div "[PERSON_NAME]" at bounding box center [827, 386] width 74 height 12
type md-option "[object Object]"
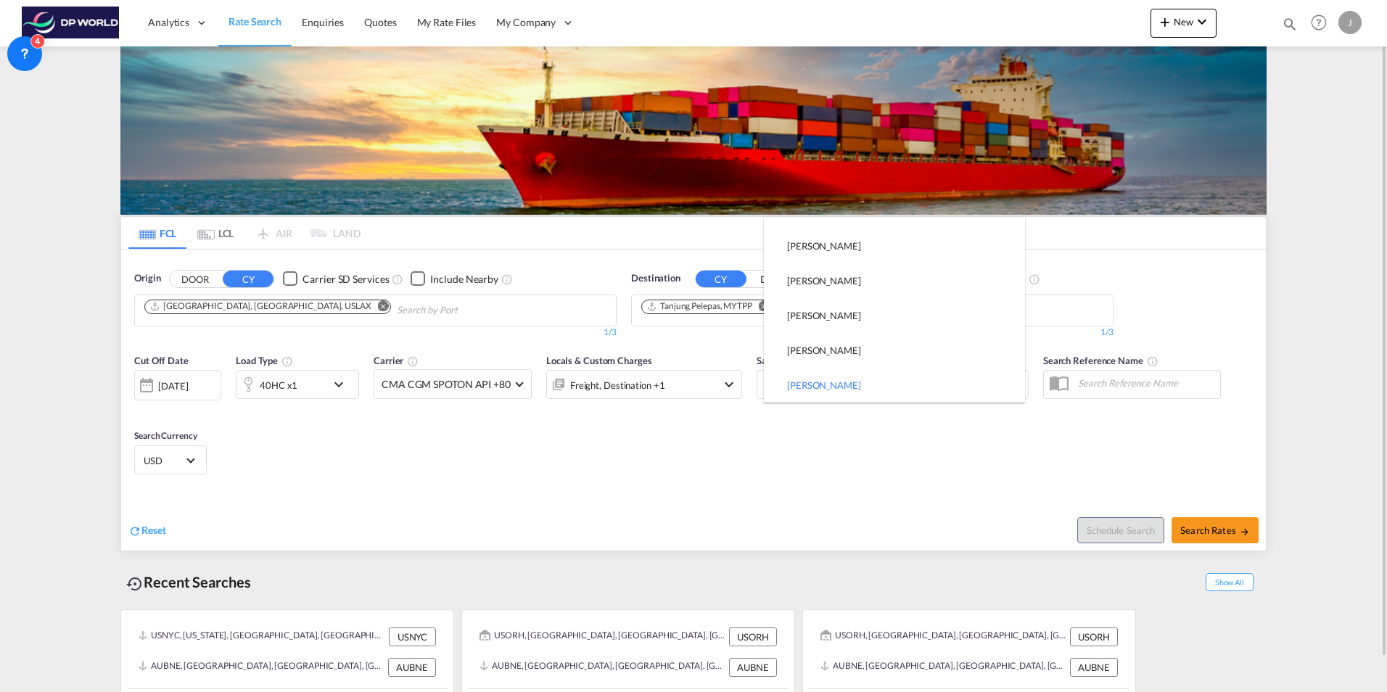
type md-option "[object Object]"
click at [819, 242] on input "search" at bounding box center [898, 234] width 253 height 35
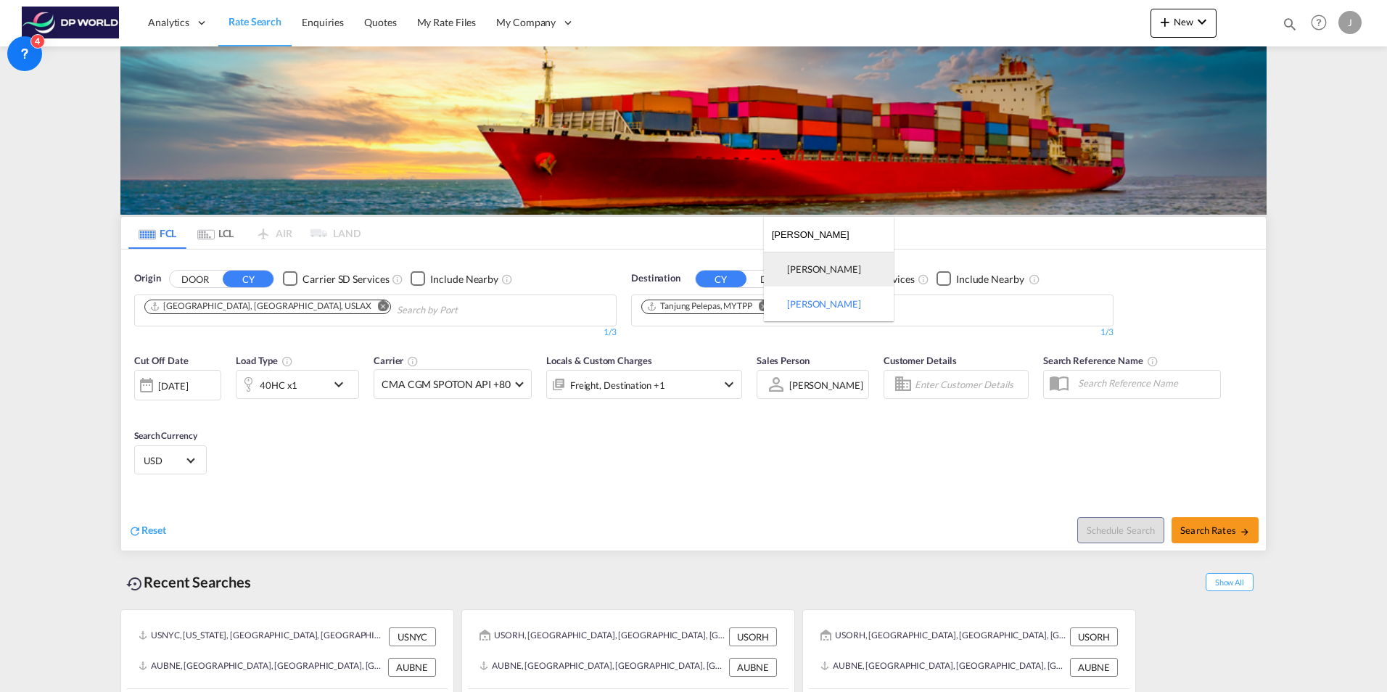
type input "[PERSON_NAME]"
click at [822, 269] on div "[PERSON_NAME]" at bounding box center [824, 269] width 74 height 13
click at [1109, 388] on input "text" at bounding box center [1145, 383] width 149 height 22
click at [1129, 386] on input "text" at bounding box center [1145, 383] width 149 height 22
paste input "GFF-OPP-114791"
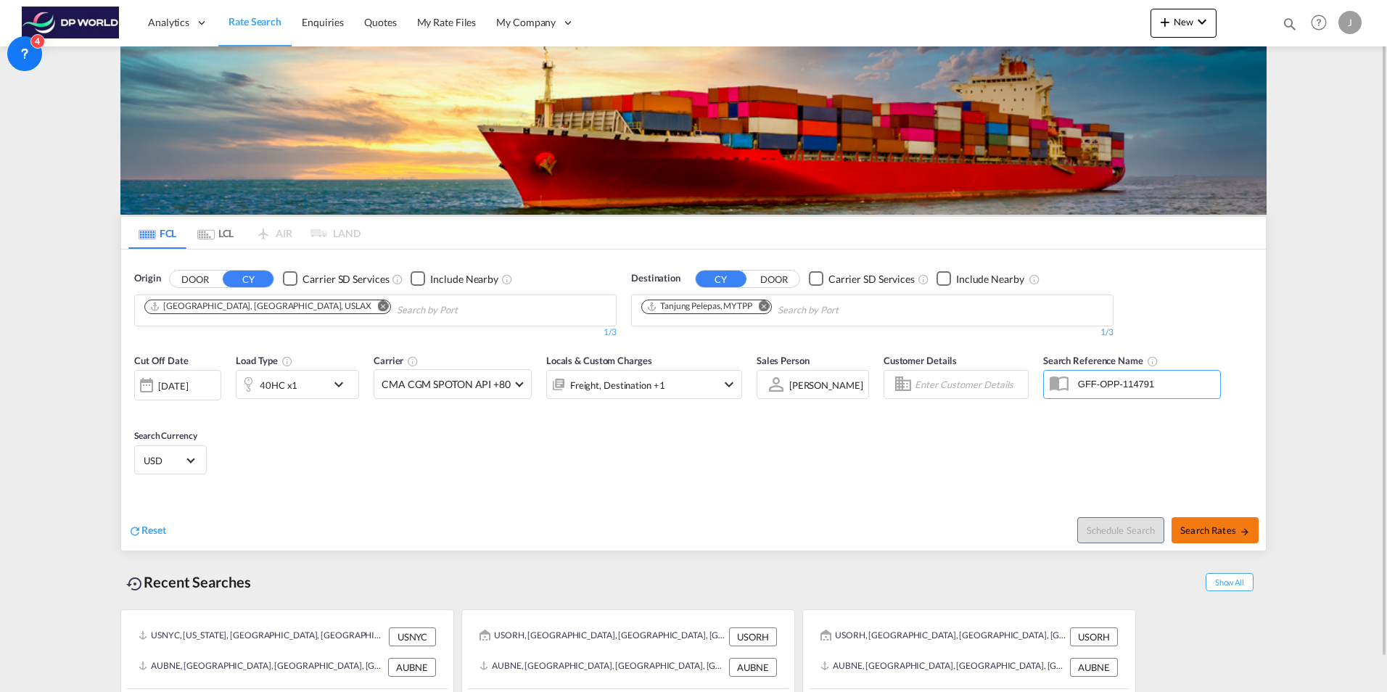
type input "GFF-OPP-114791"
click at [1221, 525] on span "Search Rates" at bounding box center [1216, 531] width 70 height 12
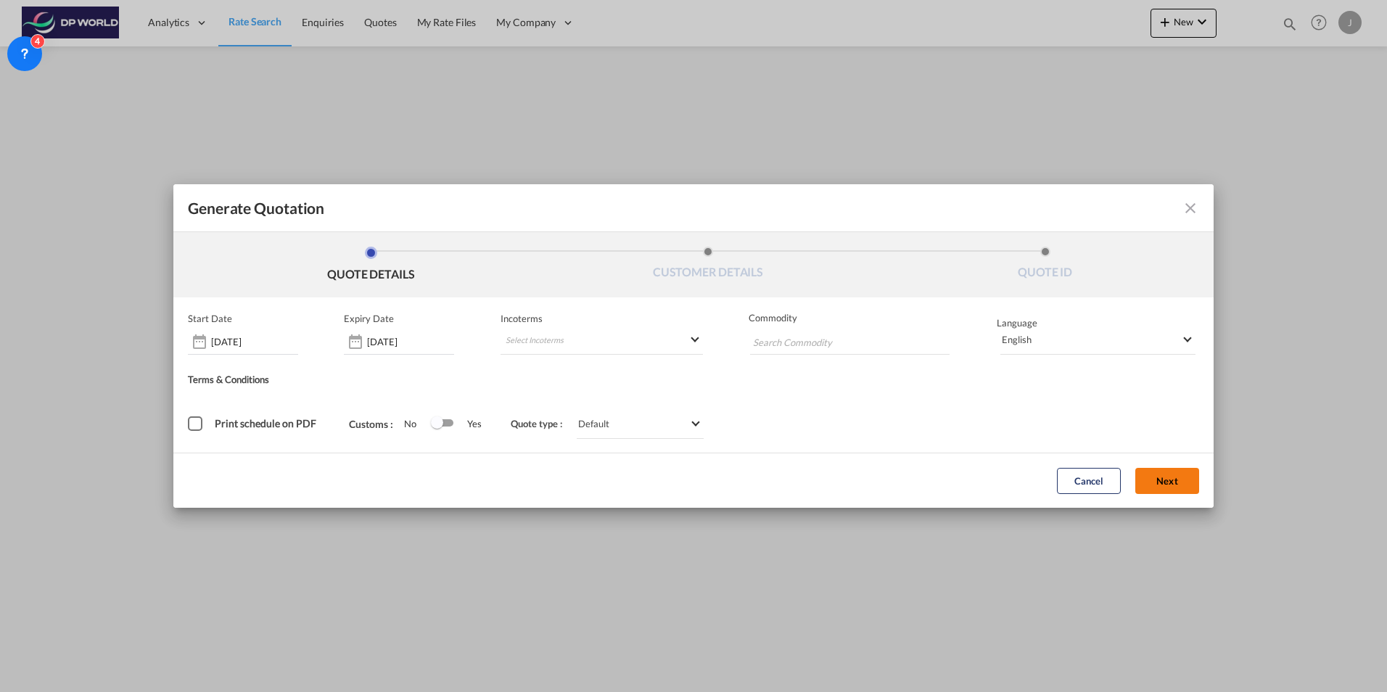
click at [1165, 478] on button "Next" at bounding box center [1168, 481] width 64 height 26
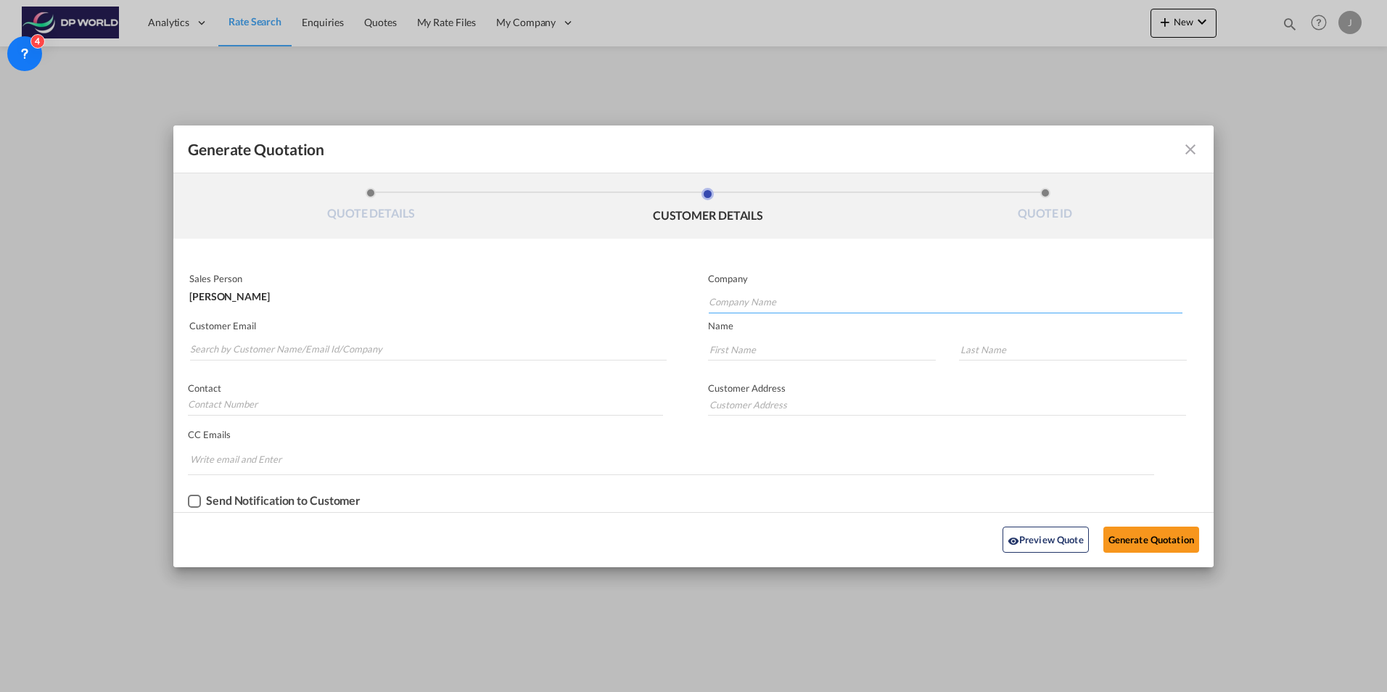
click at [738, 298] on input "Company Name" at bounding box center [946, 303] width 474 height 22
click at [775, 325] on span "Berkeley standard" at bounding box center [754, 328] width 78 height 15
type input "Berkeley standard"
click at [232, 352] on input "Search by Customer Name/Email Id/Company" at bounding box center [428, 350] width 477 height 22
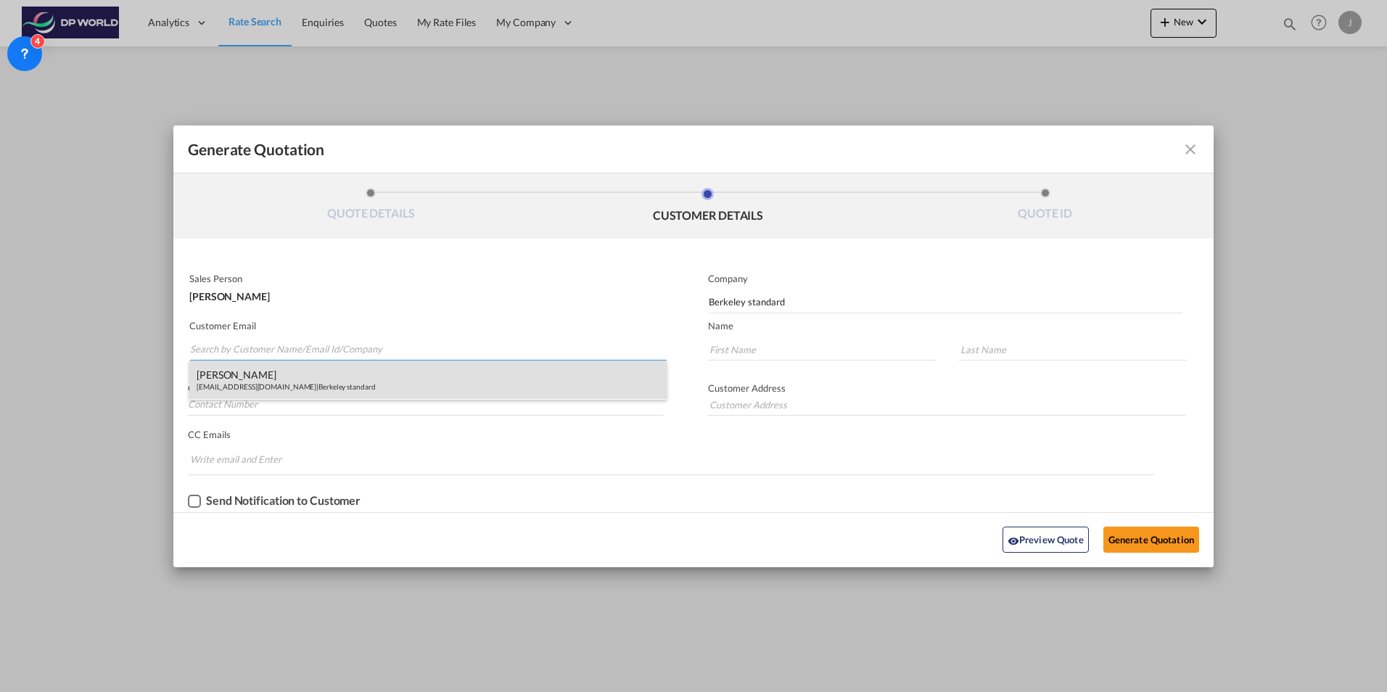
click at [270, 388] on div "[PERSON_NAME] [EMAIL_ADDRESS][DOMAIN_NAME] | Berkeley standard" at bounding box center [427, 380] width 477 height 39
type input "[EMAIL_ADDRESS][DOMAIN_NAME]"
type input "[PERSON_NAME]"
type input "Siu"
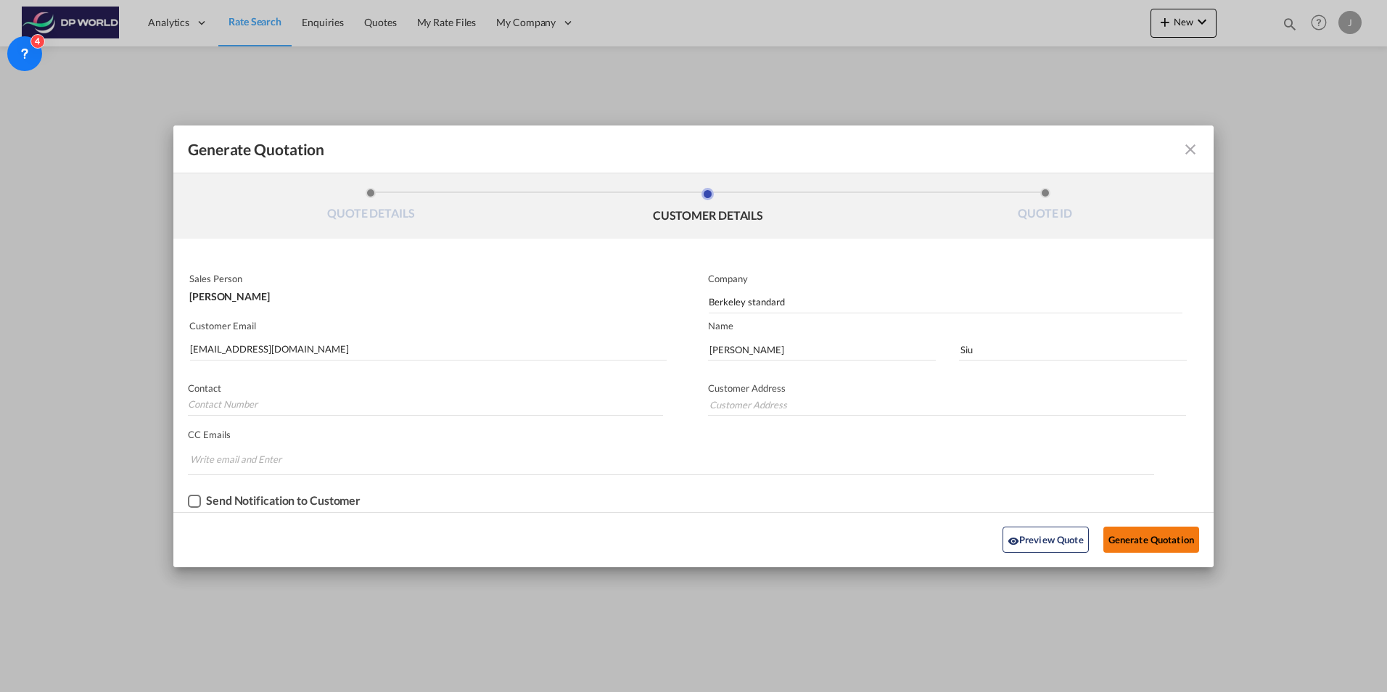
click at [1132, 543] on button "Generate Quotation" at bounding box center [1152, 540] width 96 height 26
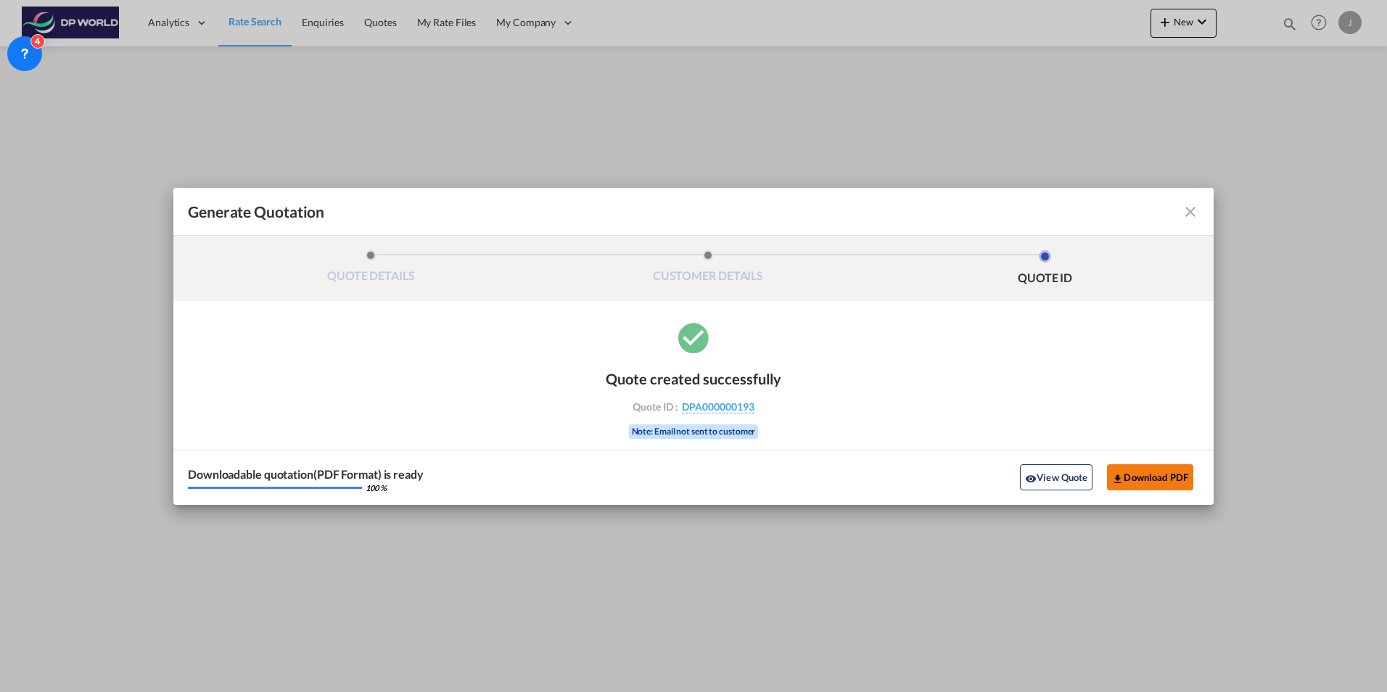
click at [1156, 475] on button "Download PDF" at bounding box center [1150, 477] width 86 height 26
click at [1188, 210] on md-icon "icon-close fg-AAA8AD cursor m-0" at bounding box center [1190, 211] width 17 height 17
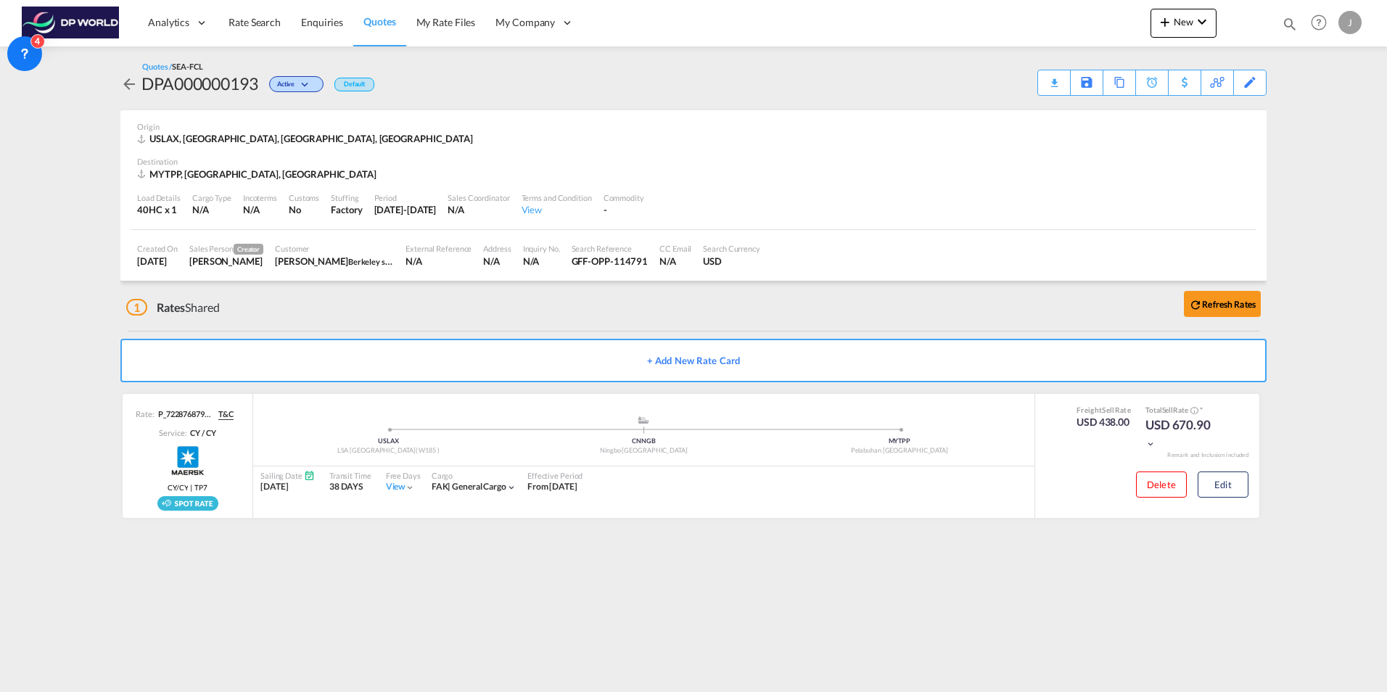
click at [382, 578] on md-content "Analytics Dashboard Rate Search Enquiries Quotes My Rate Files My Company" at bounding box center [693, 346] width 1387 height 692
click at [237, 20] on span "Rate Search" at bounding box center [255, 22] width 52 height 12
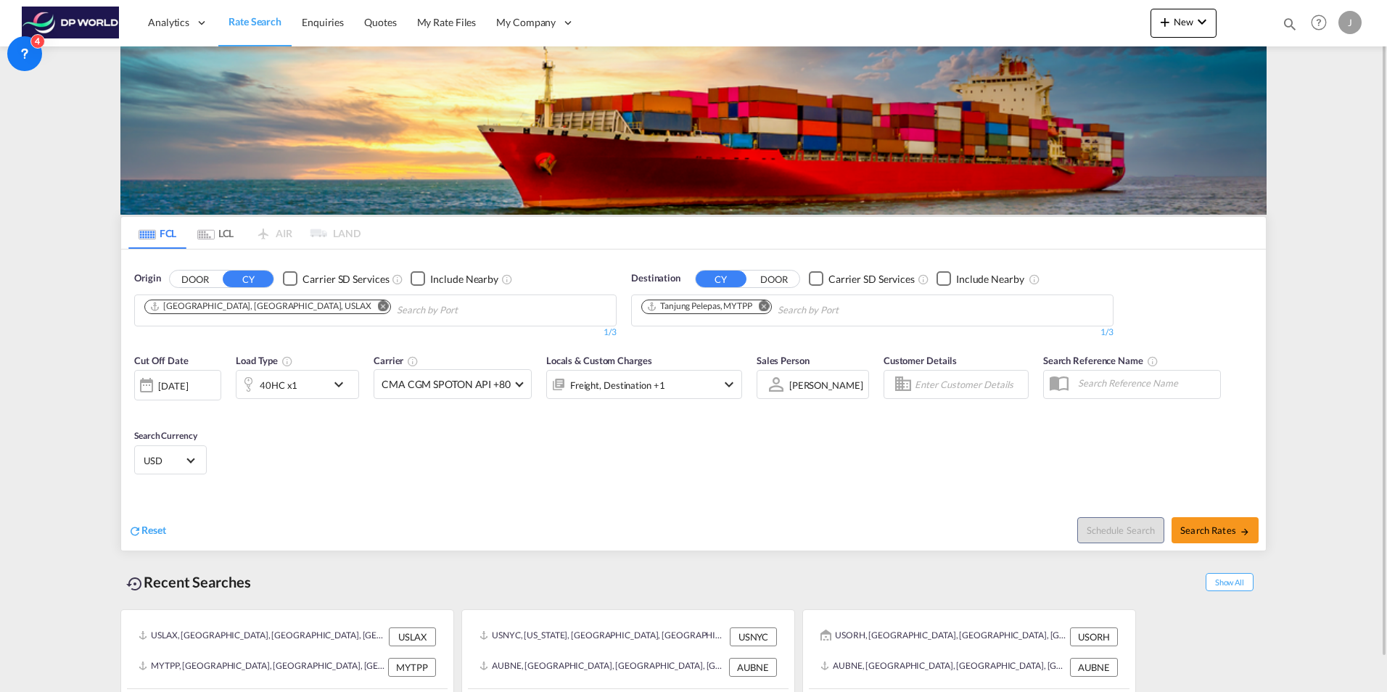
click at [764, 308] on md-icon "Remove" at bounding box center [764, 305] width 11 height 11
click at [764, 308] on input "Chips input." at bounding box center [710, 310] width 138 height 23
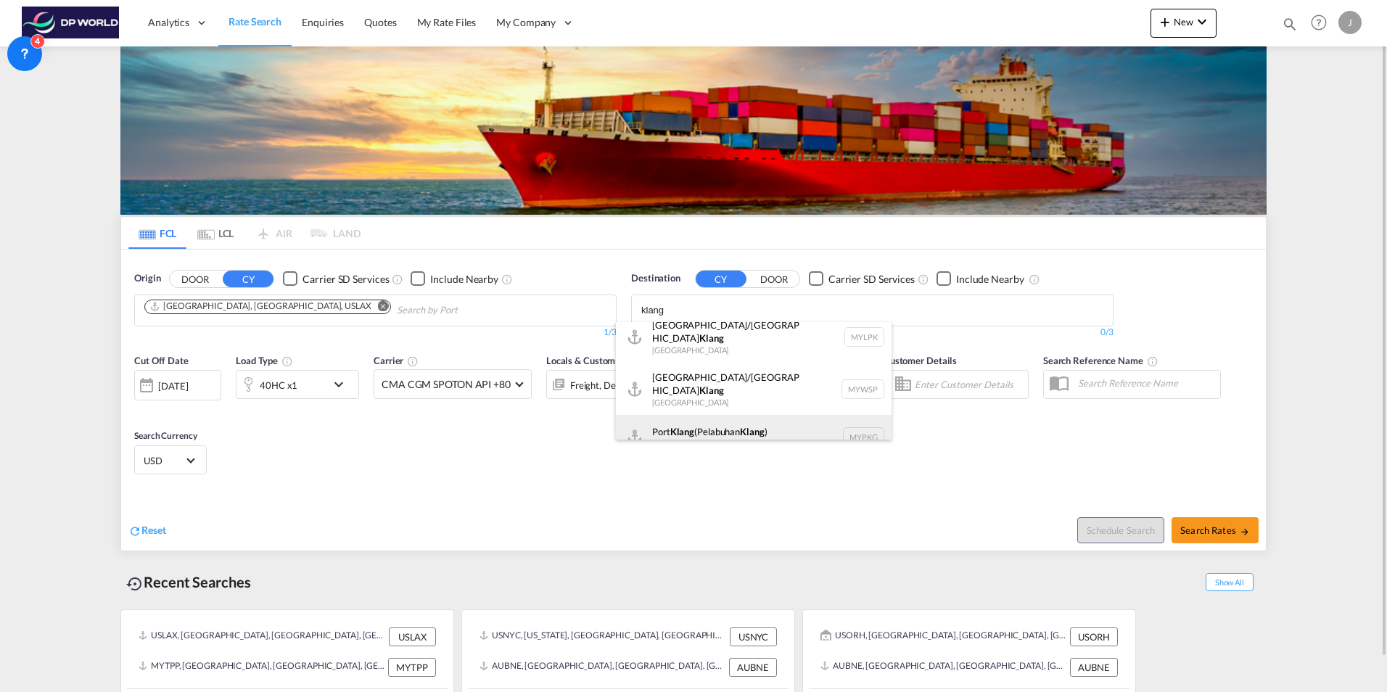
scroll to position [13, 0]
type input "klang"
click at [745, 419] on div "[GEOGRAPHIC_DATA] ([GEOGRAPHIC_DATA] ) [GEOGRAPHIC_DATA] MYPKG" at bounding box center [754, 435] width 276 height 44
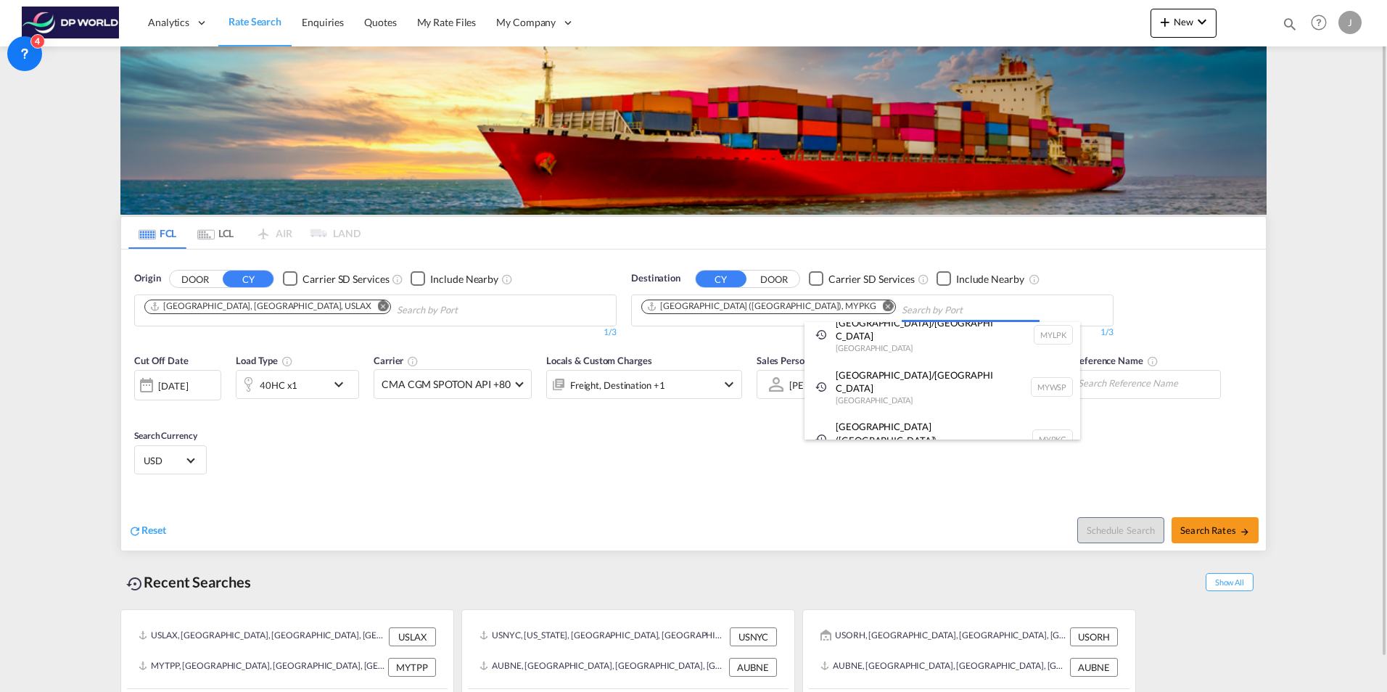
scroll to position [0, 0]
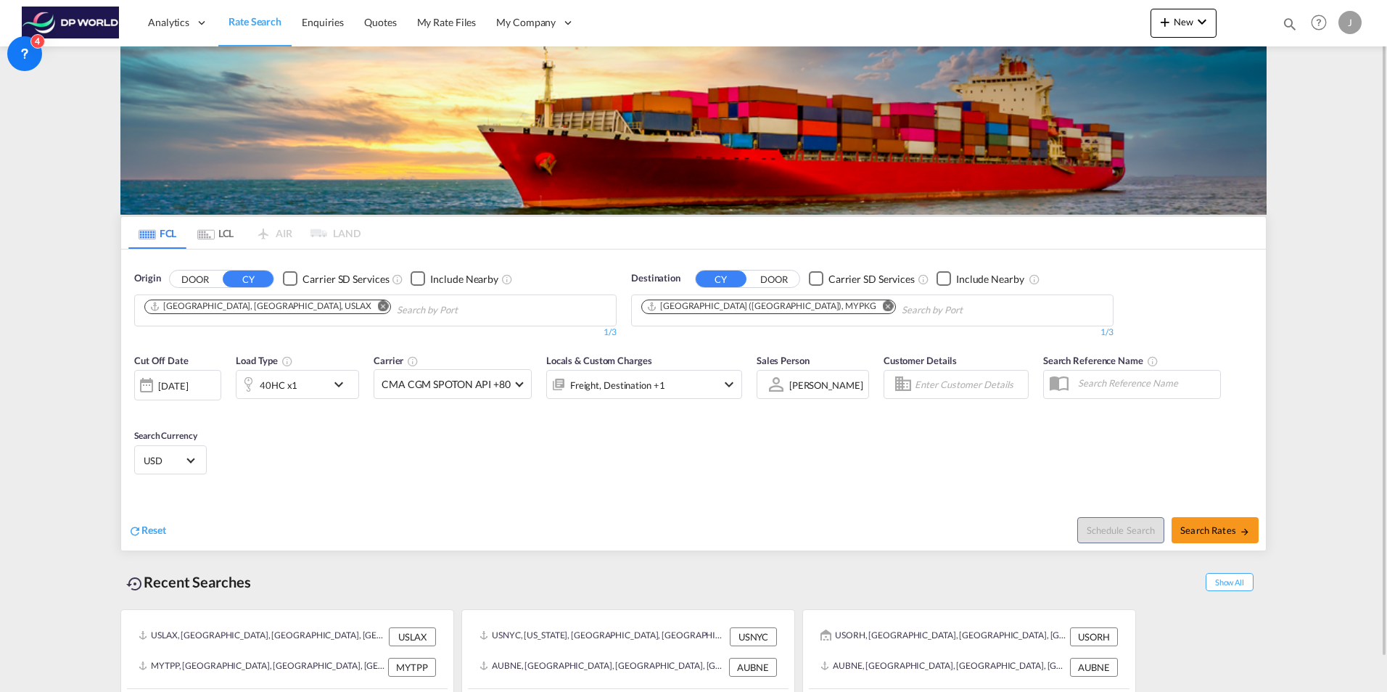
click at [702, 382] on div "Freight, Destination +1" at bounding box center [644, 384] width 196 height 29
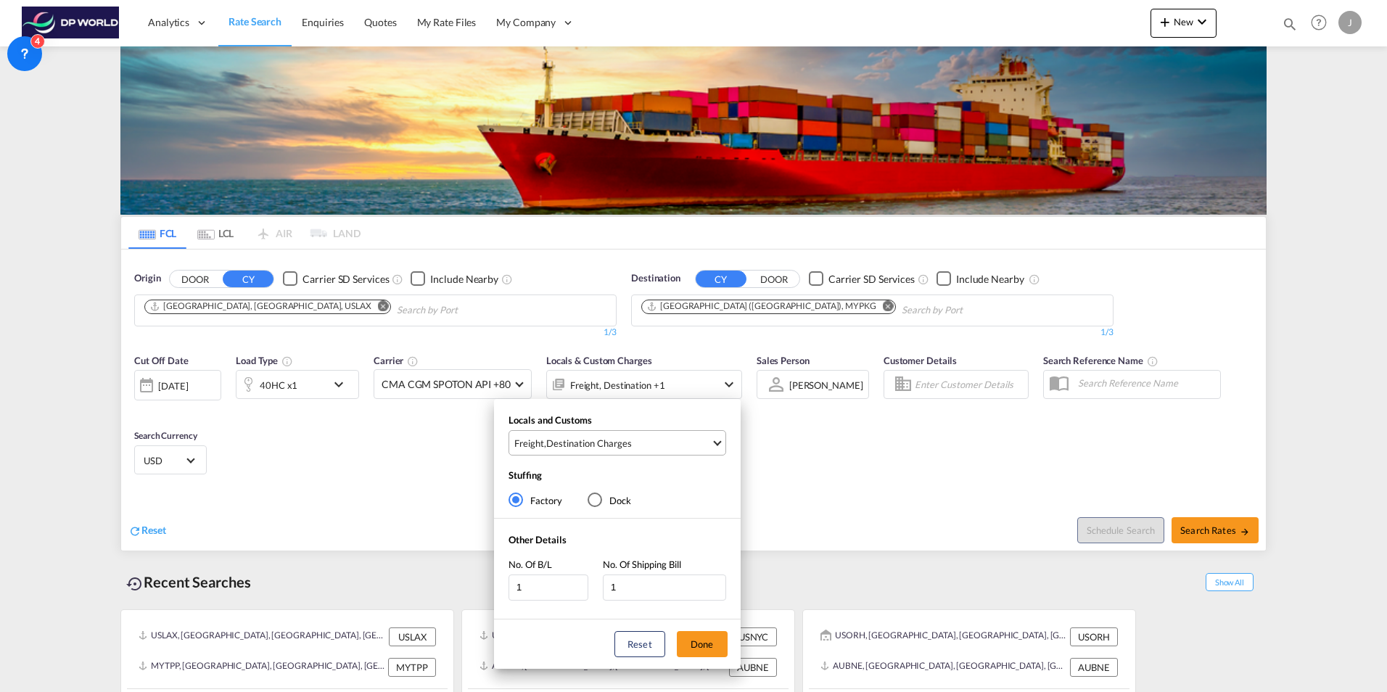
click at [660, 446] on span "Freight , Destination Charges" at bounding box center [612, 443] width 197 height 13
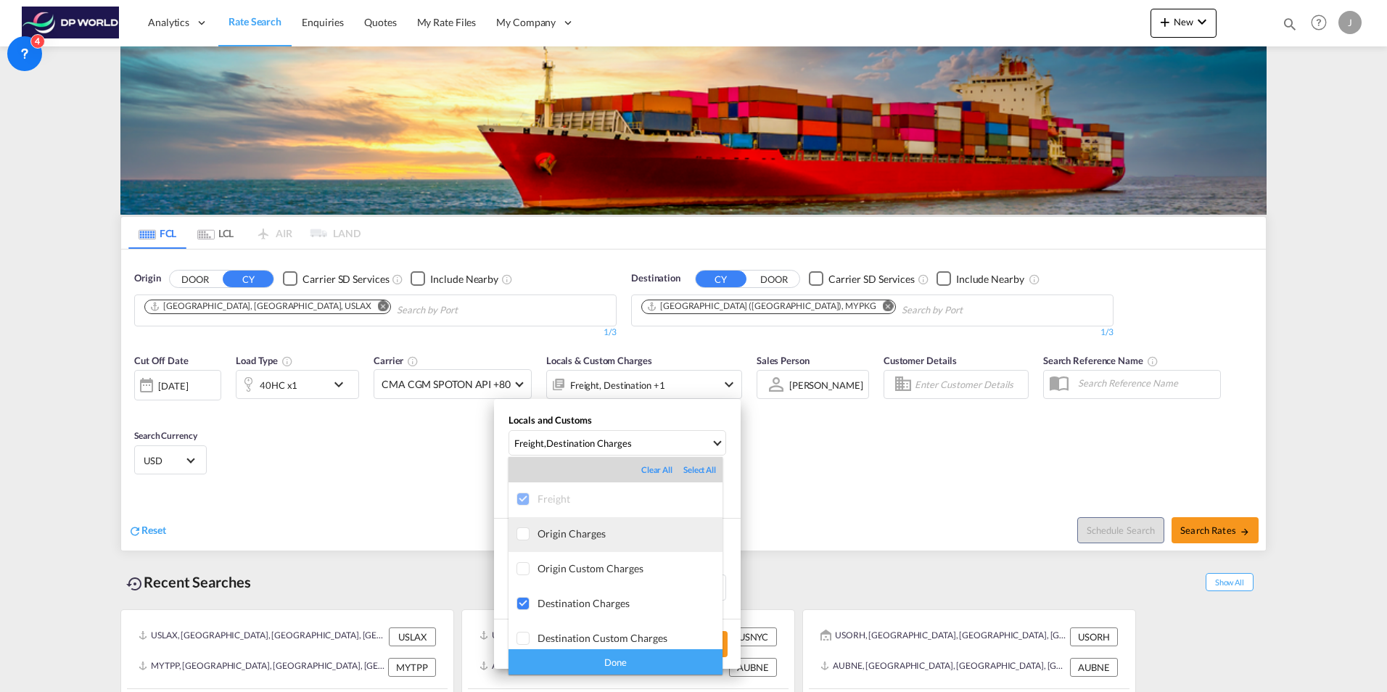
click at [521, 536] on div at bounding box center [524, 535] width 15 height 15
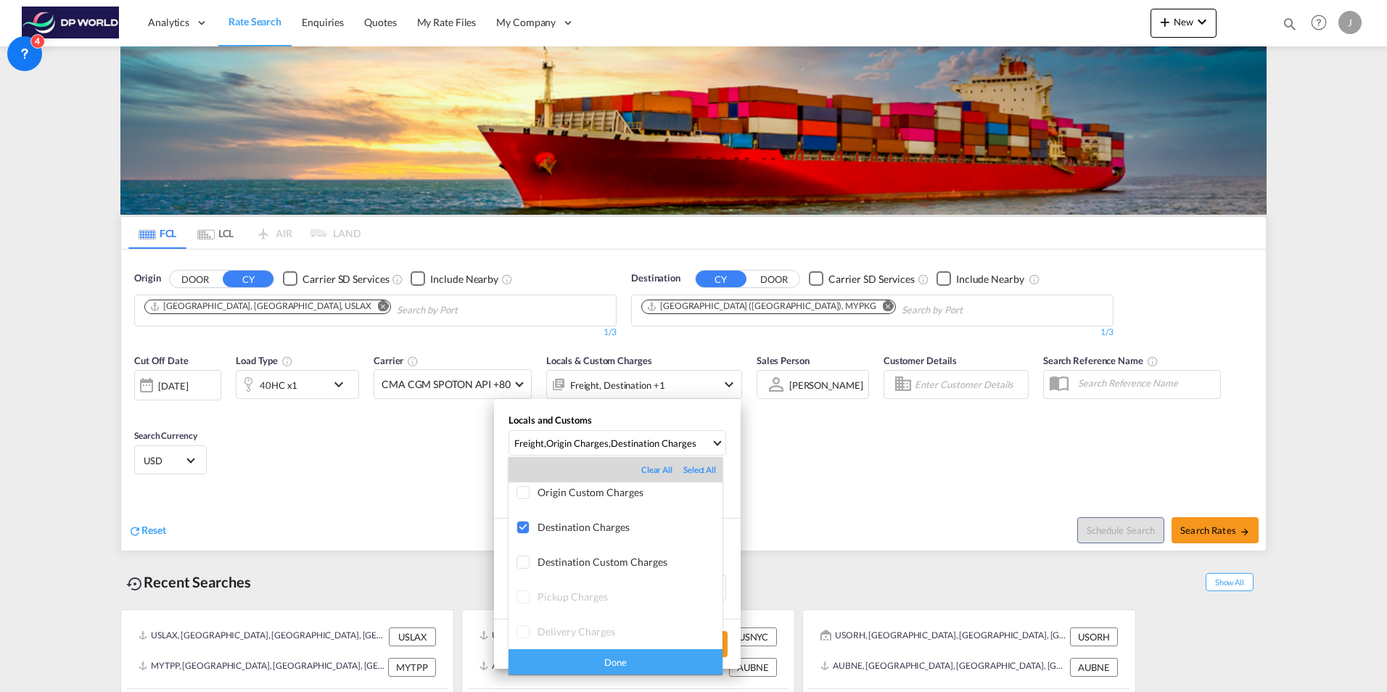
scroll to position [77, 0]
click at [564, 525] on div "Destination Charges" at bounding box center [630, 526] width 185 height 12
click at [623, 665] on div "Done" at bounding box center [616, 661] width 214 height 25
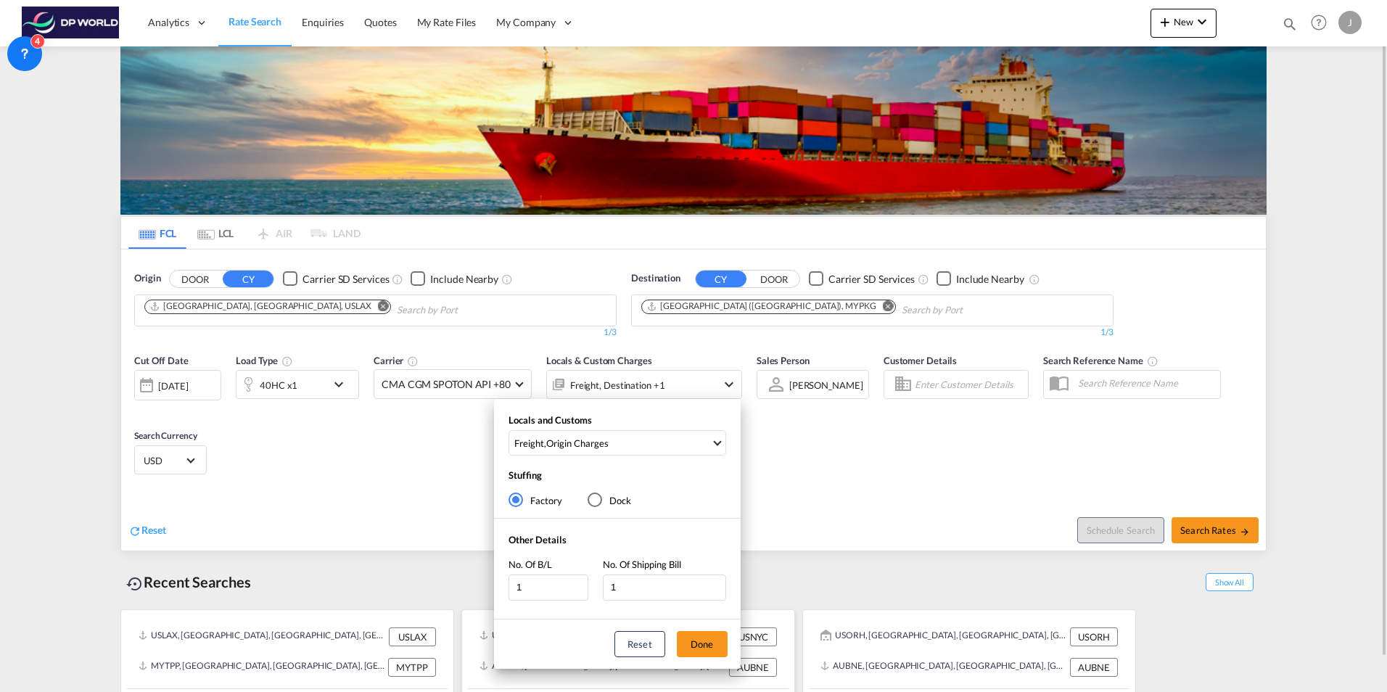
click at [706, 648] on button "Done" at bounding box center [702, 644] width 51 height 26
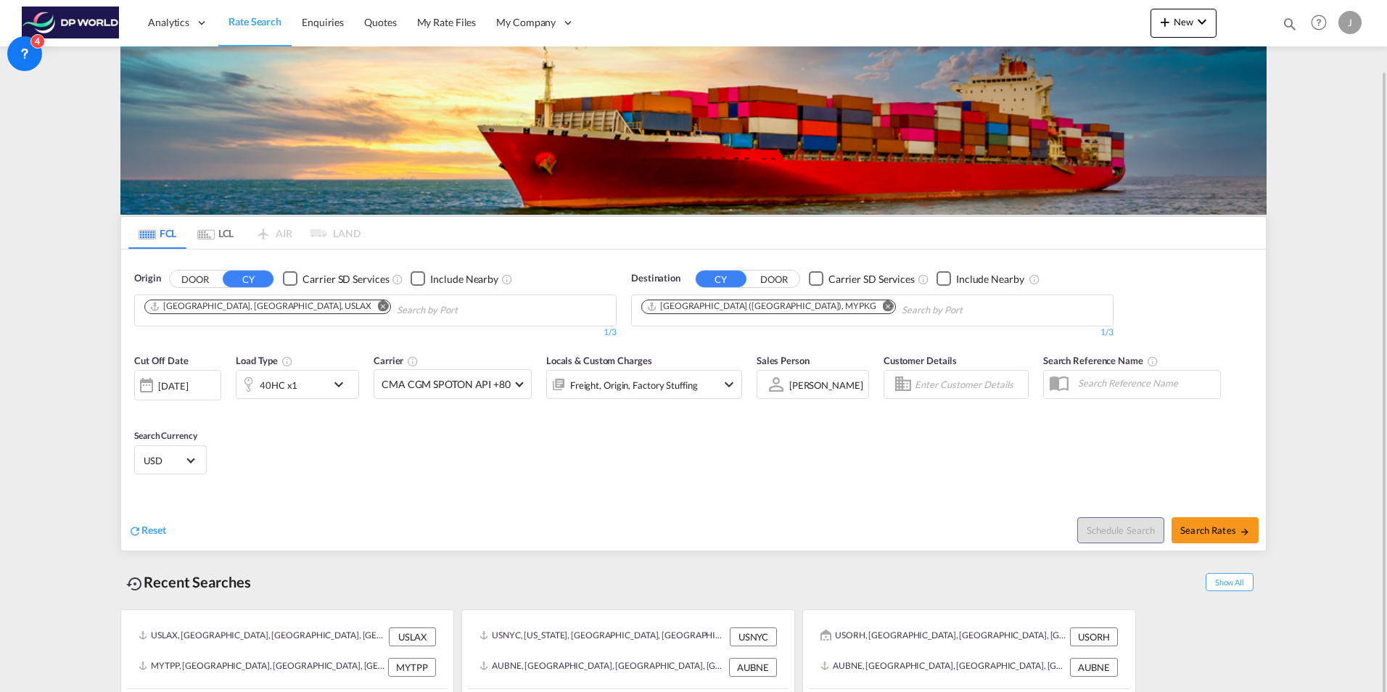
scroll to position [36, 0]
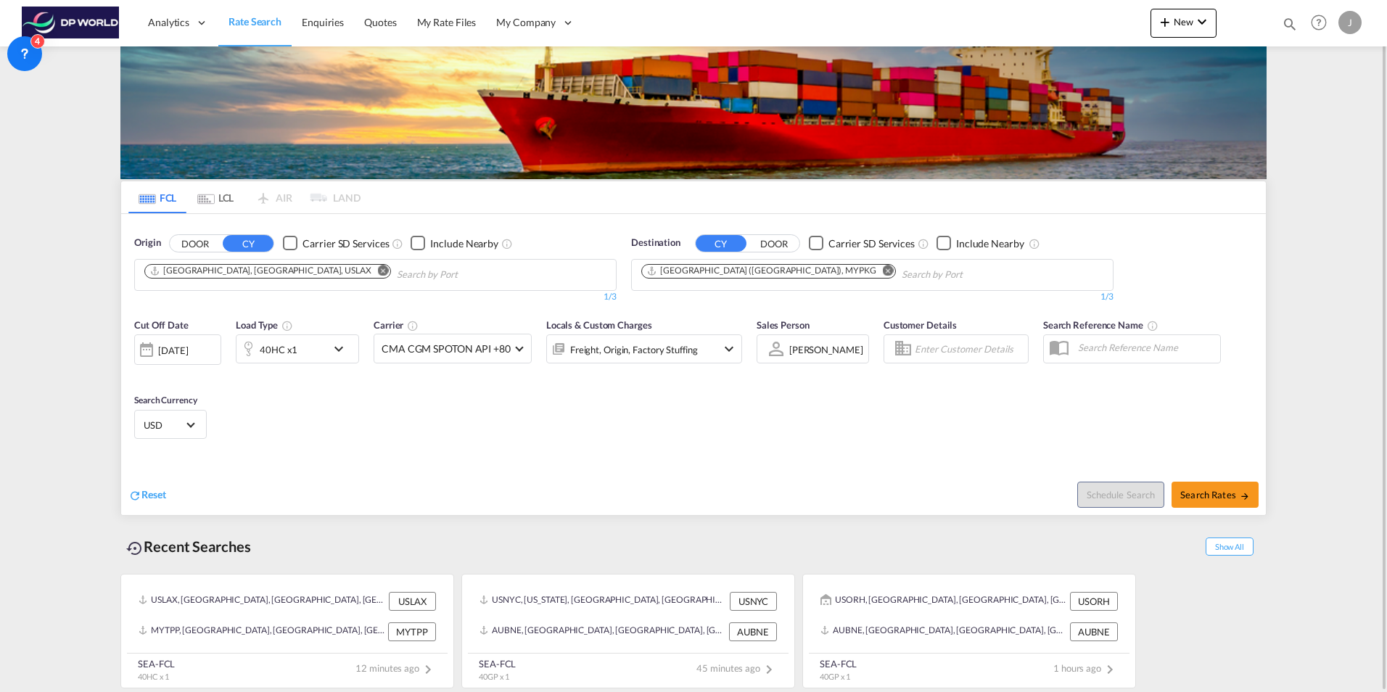
click at [795, 346] on div "[PERSON_NAME]" at bounding box center [827, 350] width 74 height 12
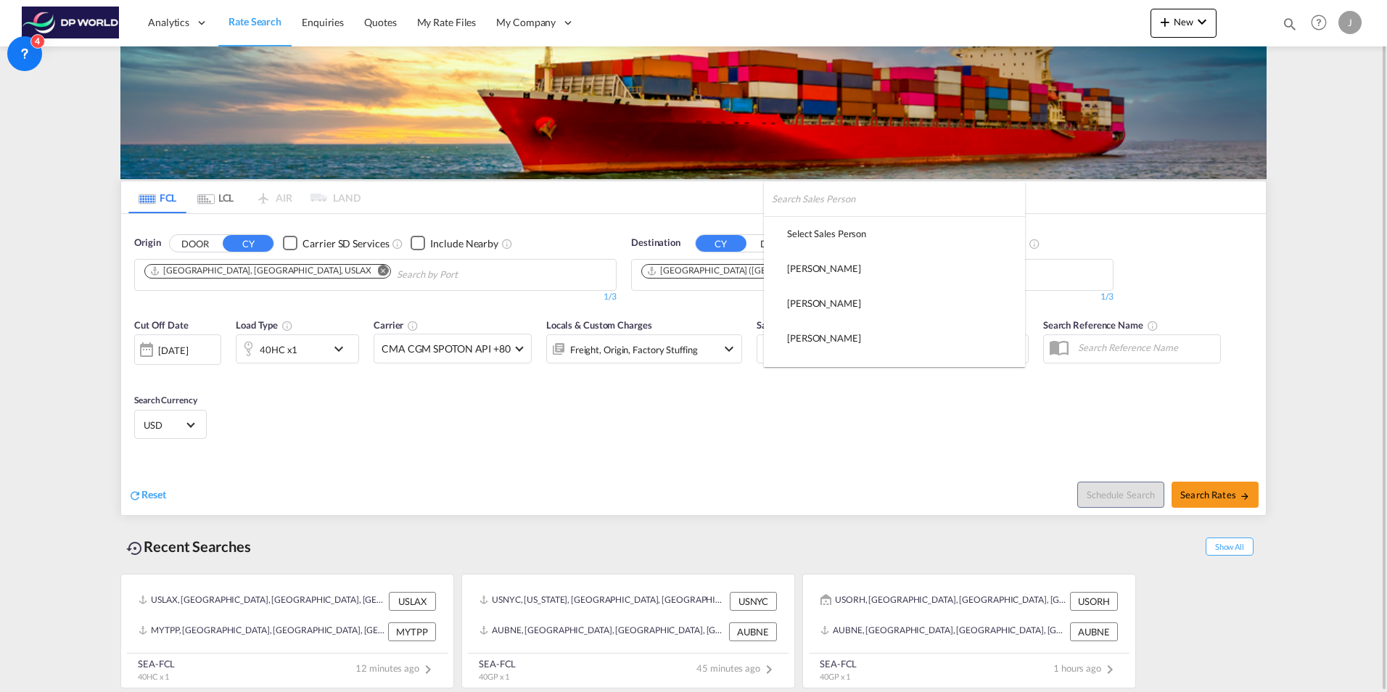
scroll to position [964, 0]
type md-option "[object Object]"
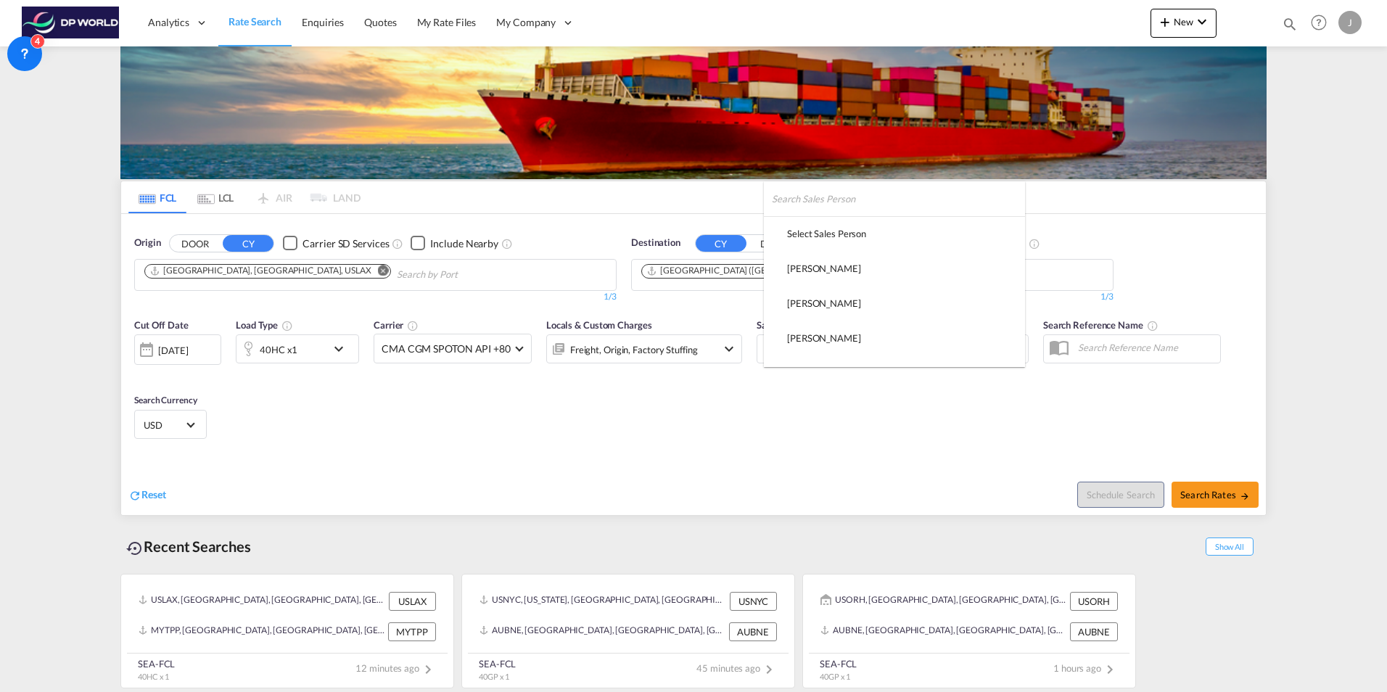
click at [811, 204] on input "search" at bounding box center [898, 198] width 253 height 35
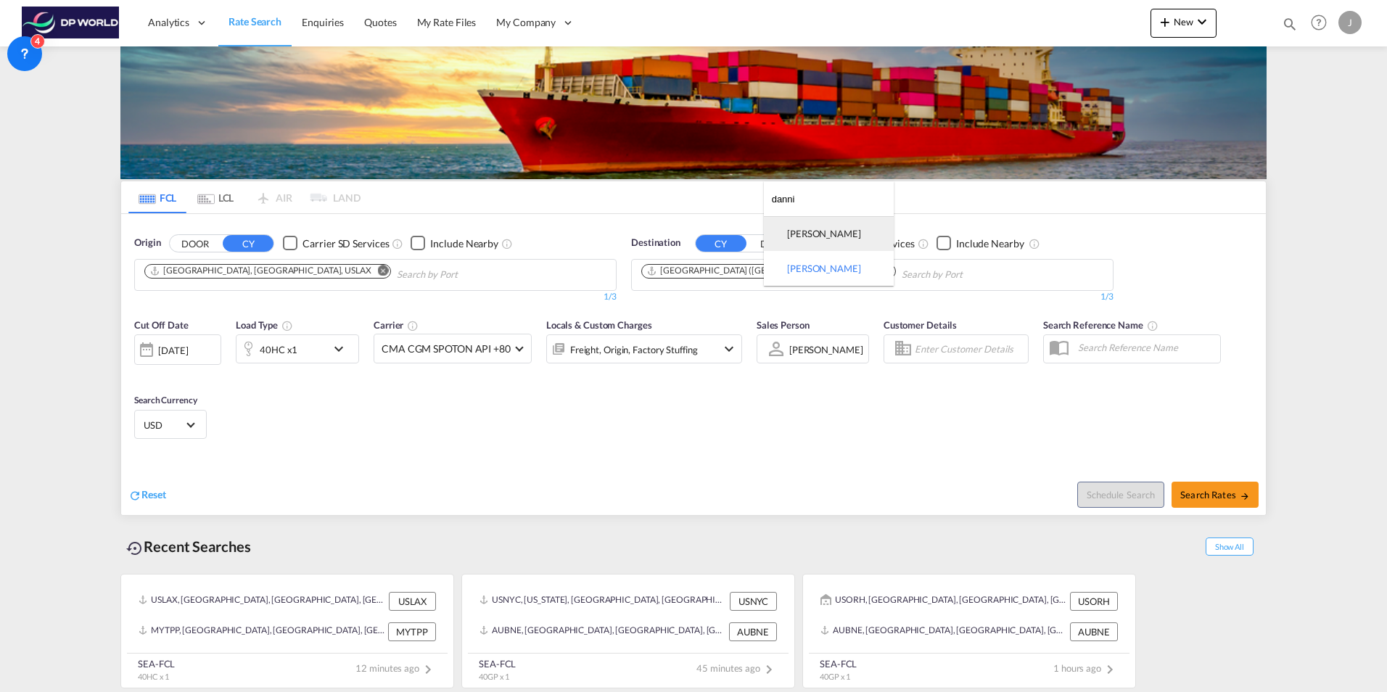
type input "danni"
click at [825, 240] on div "[PERSON_NAME]" at bounding box center [824, 233] width 74 height 13
click at [1091, 343] on input "text" at bounding box center [1145, 348] width 149 height 22
paste input "GFF-OPP-114793"
type input "GFF-OPP-114793"
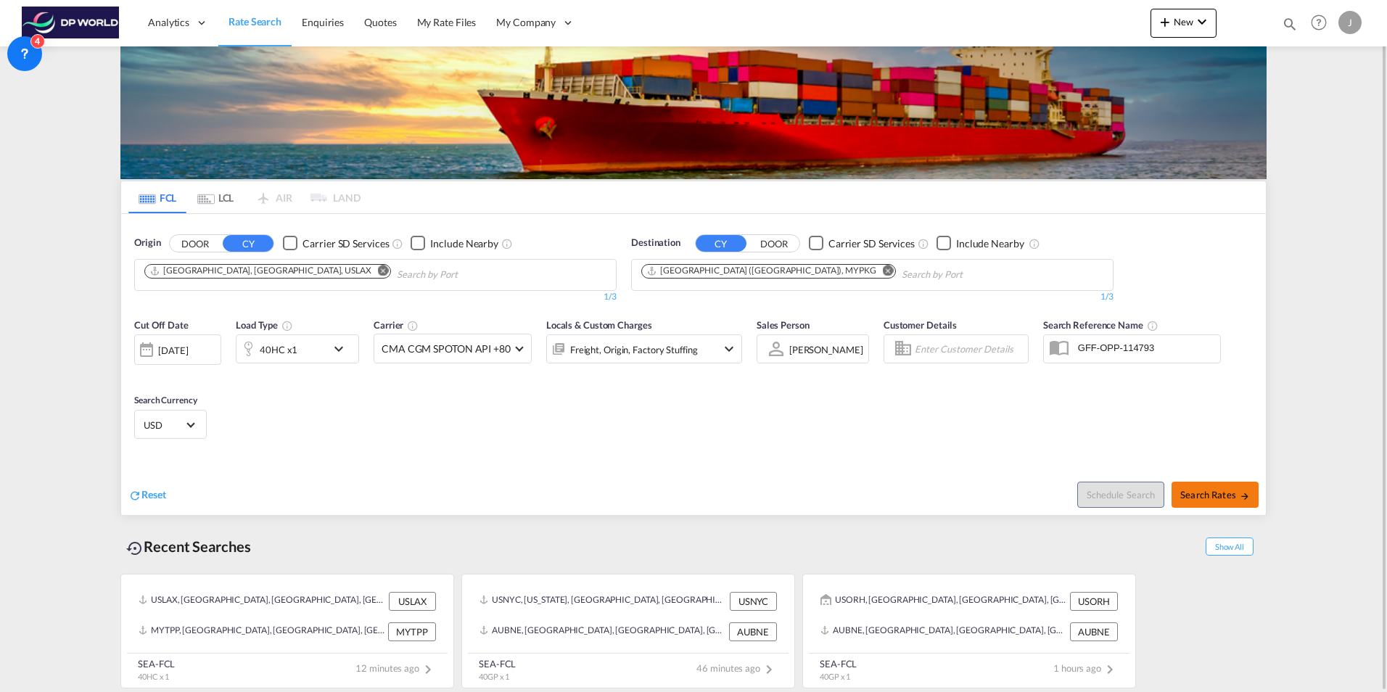
click at [1215, 502] on button "Search Rates" at bounding box center [1215, 495] width 87 height 26
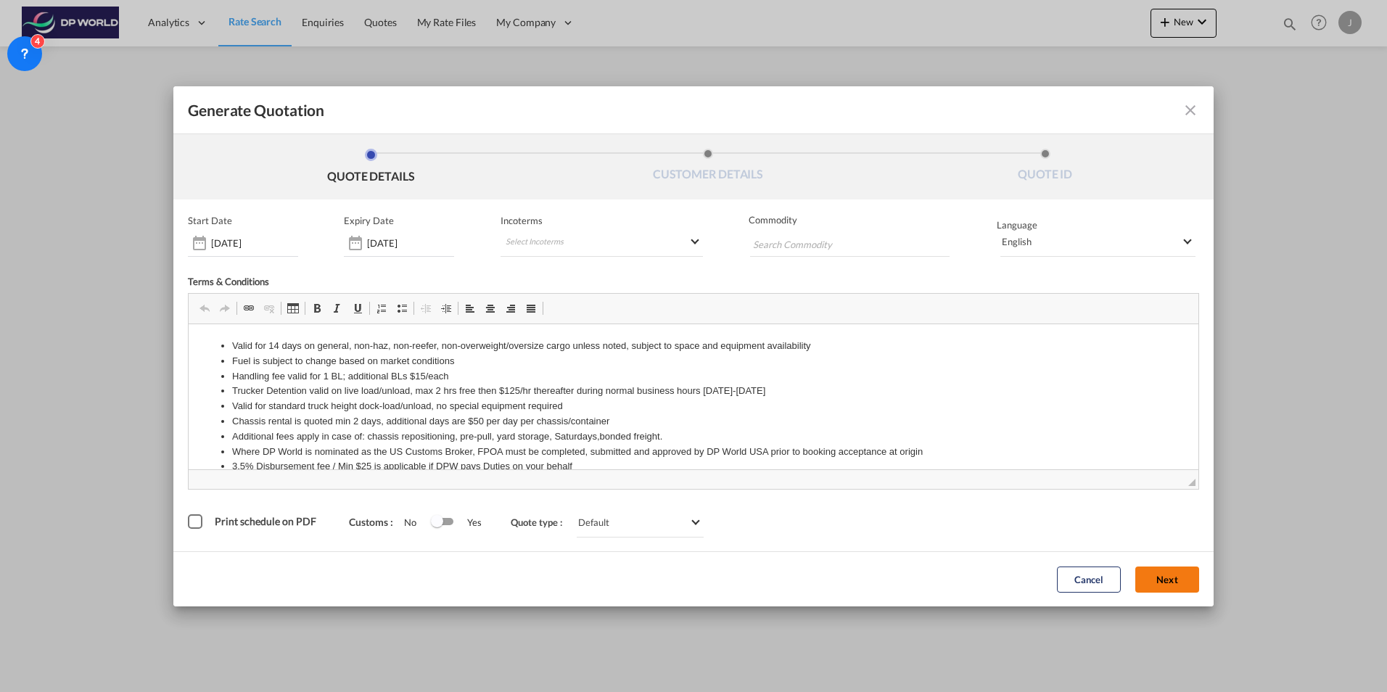
click at [1169, 581] on button "Next" at bounding box center [1168, 580] width 64 height 26
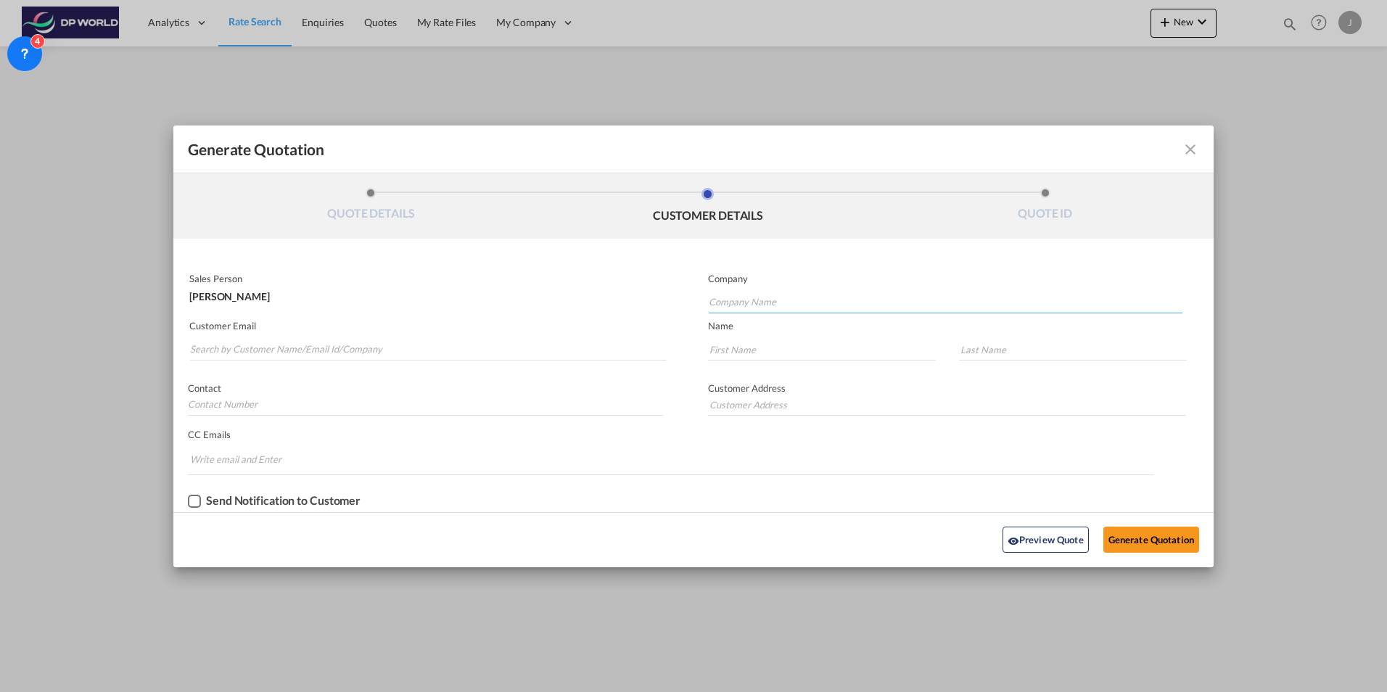
click at [747, 301] on input "Company Name" at bounding box center [946, 303] width 474 height 22
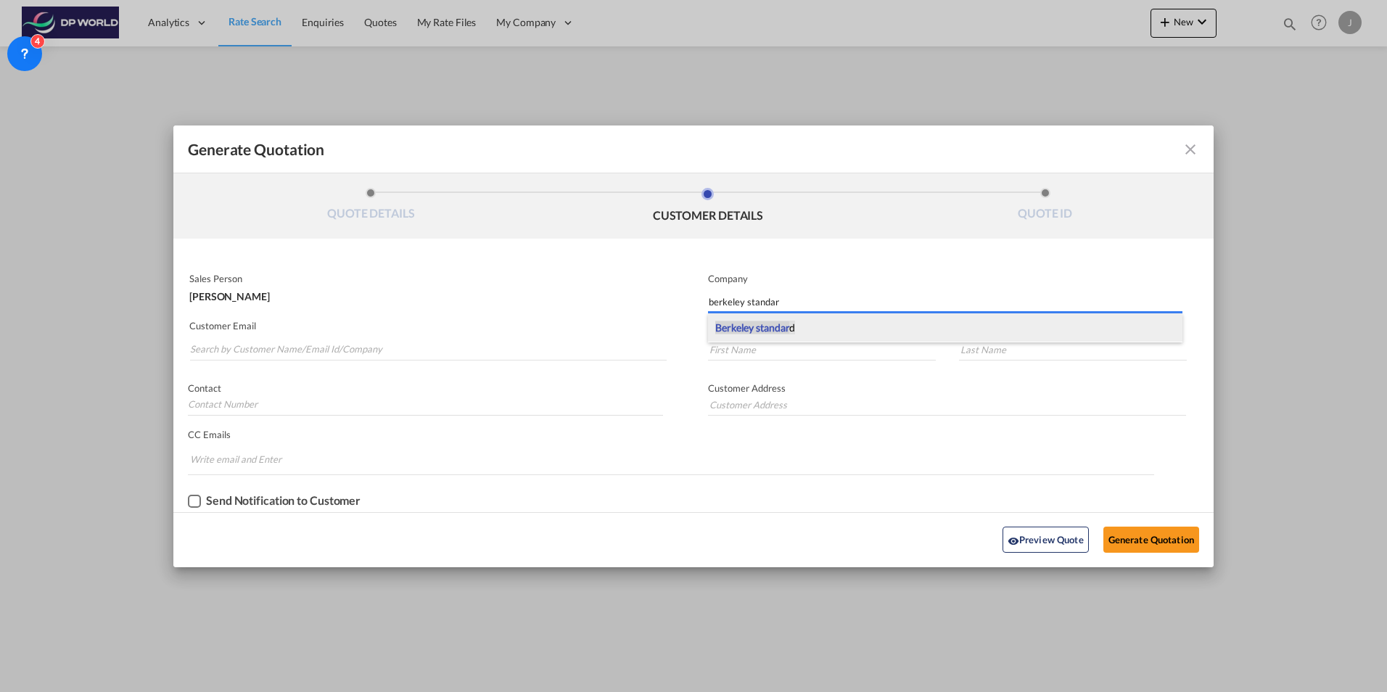
click at [737, 321] on span "Berkeley standar" at bounding box center [752, 327] width 74 height 12
type input "Berkeley standard"
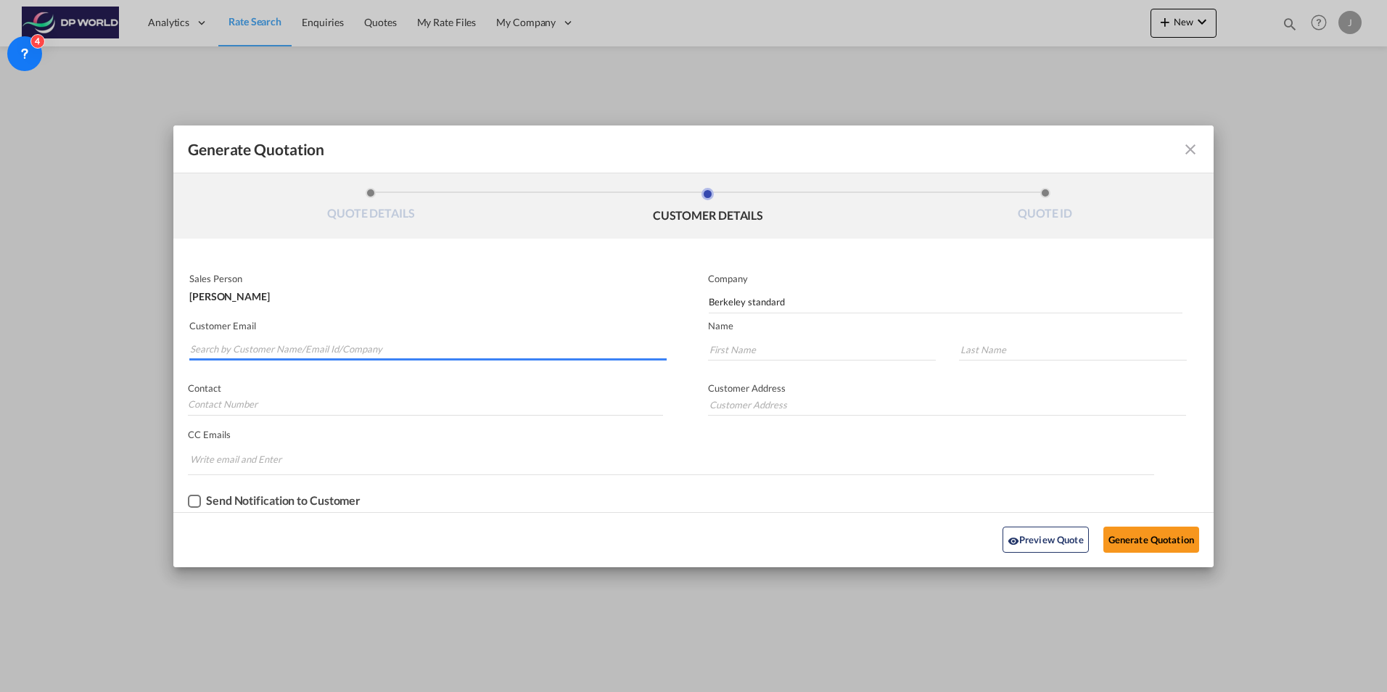
click at [381, 348] on input "Search by Customer Name/Email Id/Company" at bounding box center [428, 350] width 477 height 22
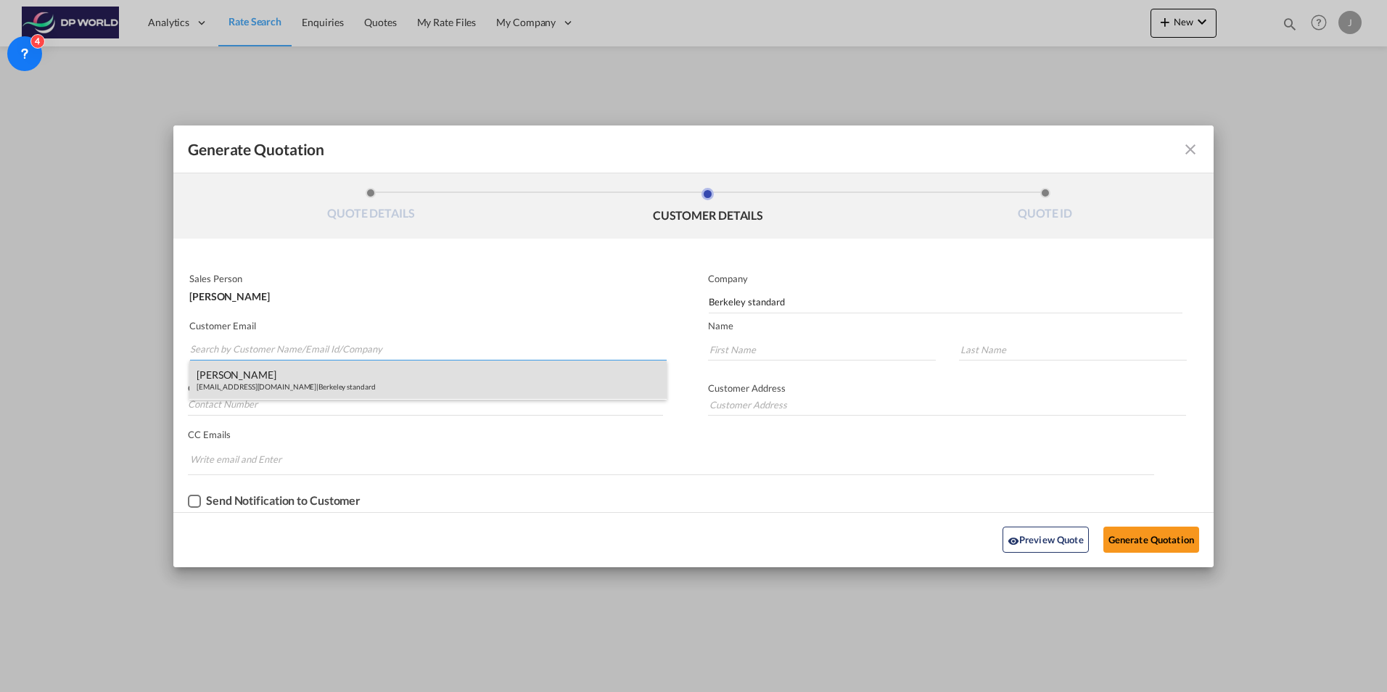
click at [350, 376] on div "[PERSON_NAME] [EMAIL_ADDRESS][DOMAIN_NAME] | Berkeley standard" at bounding box center [427, 380] width 477 height 39
type input "[EMAIL_ADDRESS][DOMAIN_NAME]"
type input "[PERSON_NAME]"
type input "Siu"
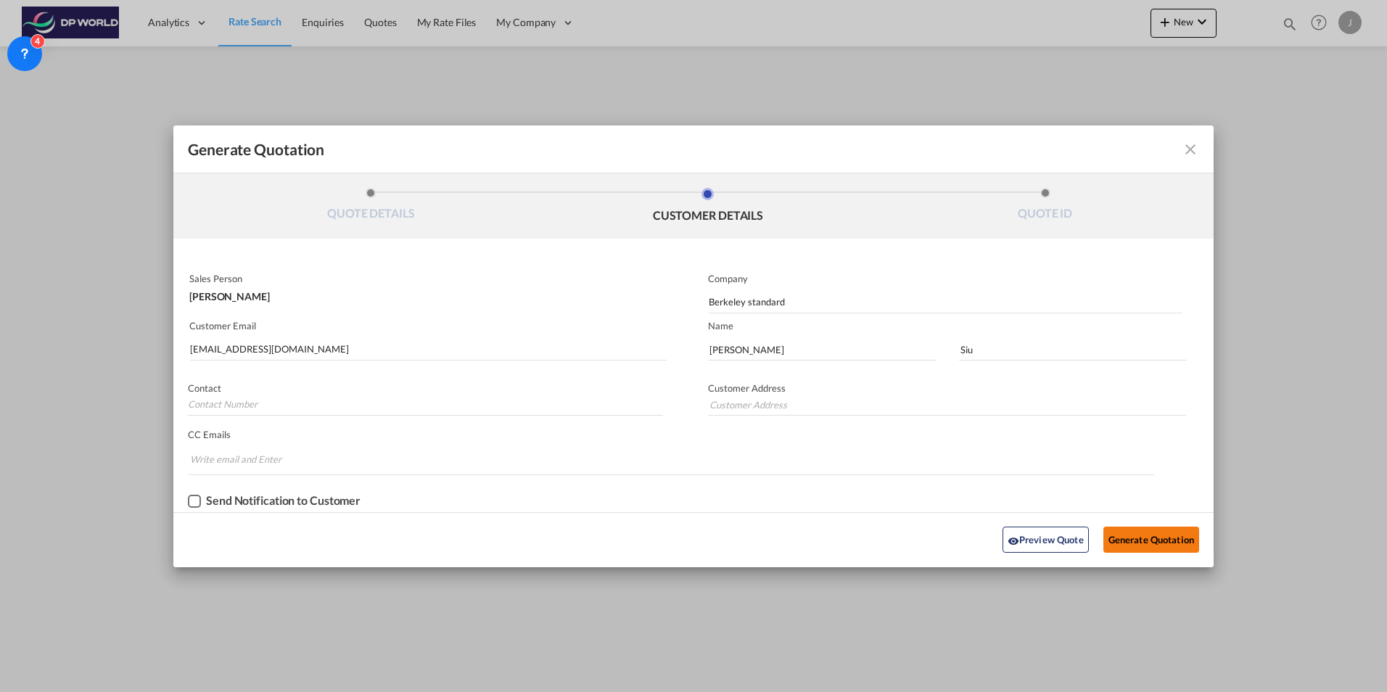
click at [1164, 544] on button "Generate Quotation" at bounding box center [1152, 540] width 96 height 26
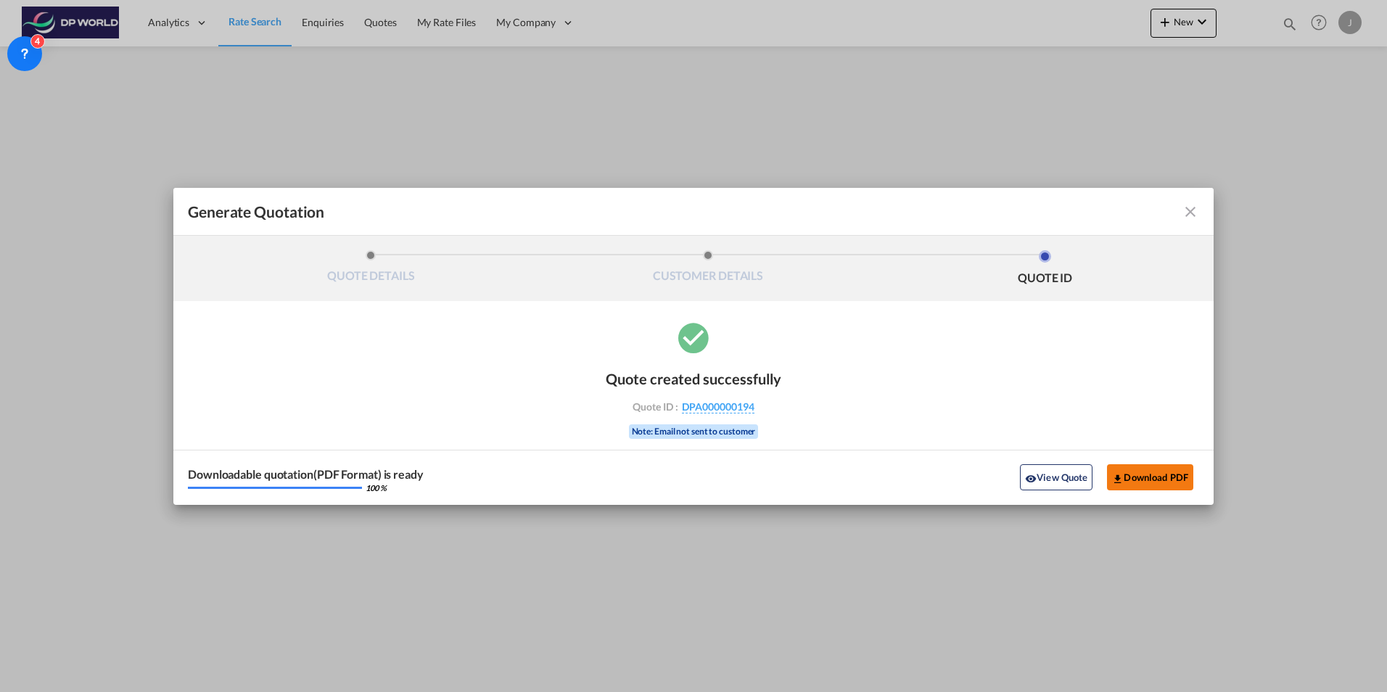
click at [1157, 479] on button "Download PDF" at bounding box center [1150, 477] width 86 height 26
